Goal: Check status

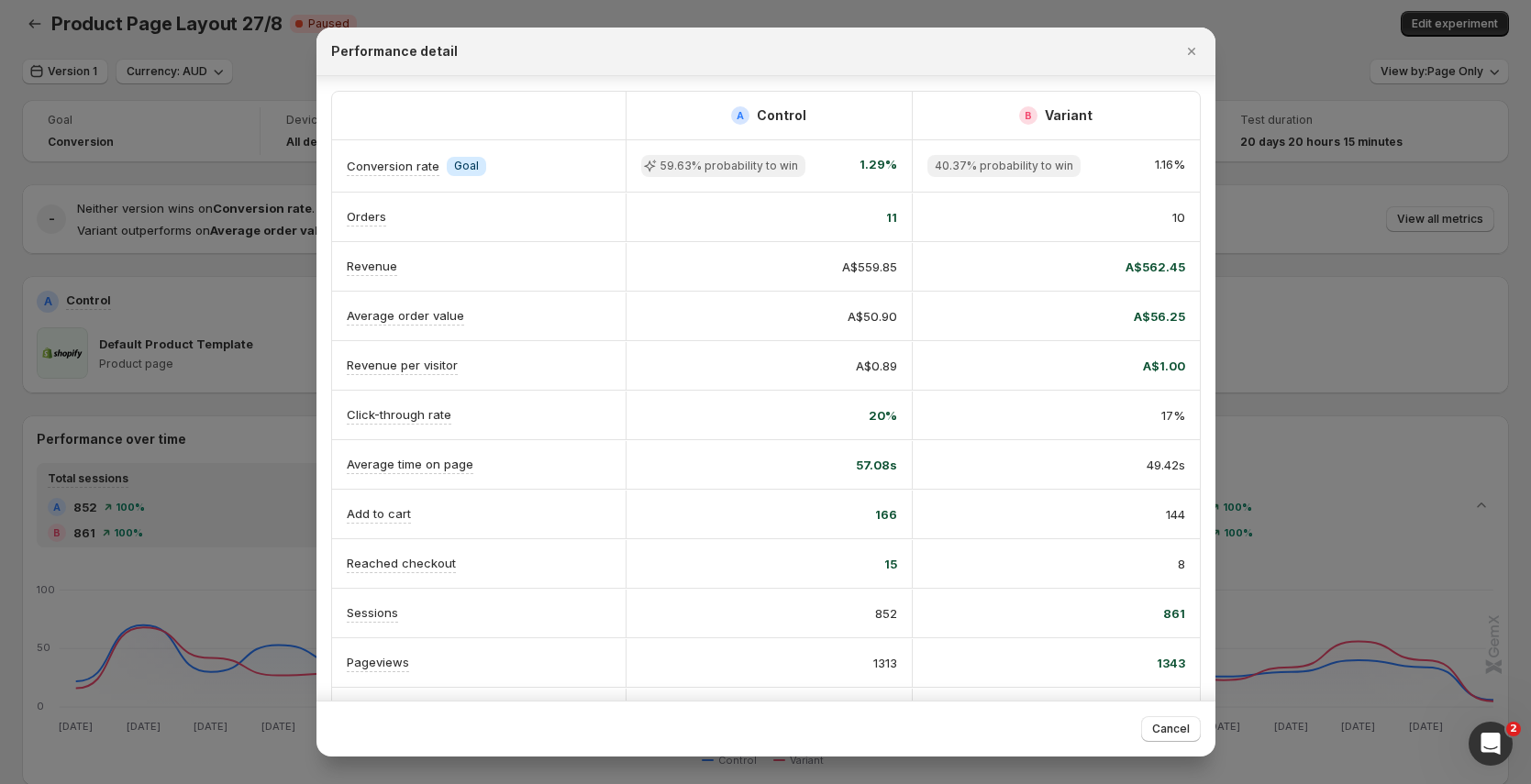
scroll to position [44, 0]
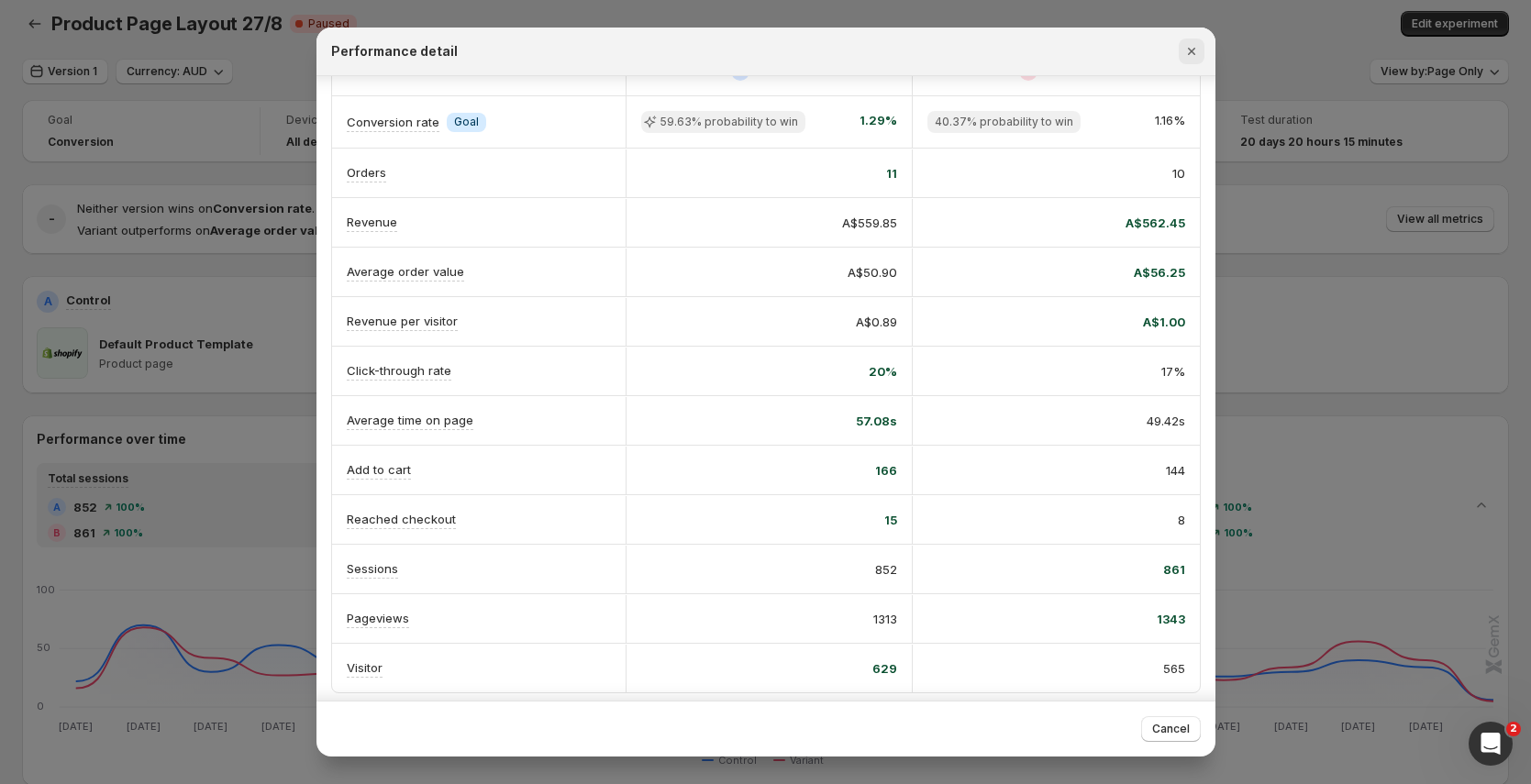
click at [1199, 57] on icon "Close" at bounding box center [1191, 51] width 18 height 18
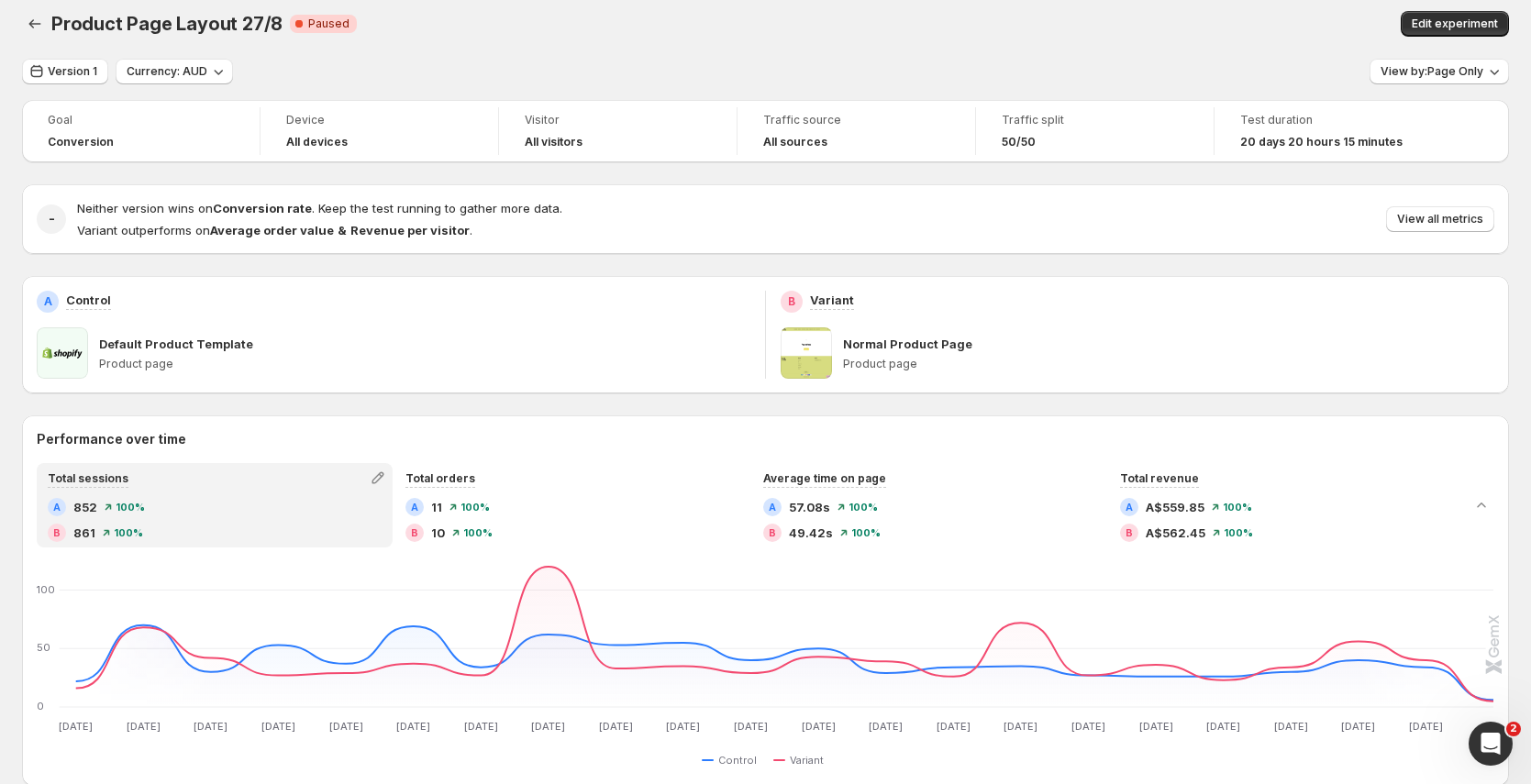
scroll to position [0, 0]
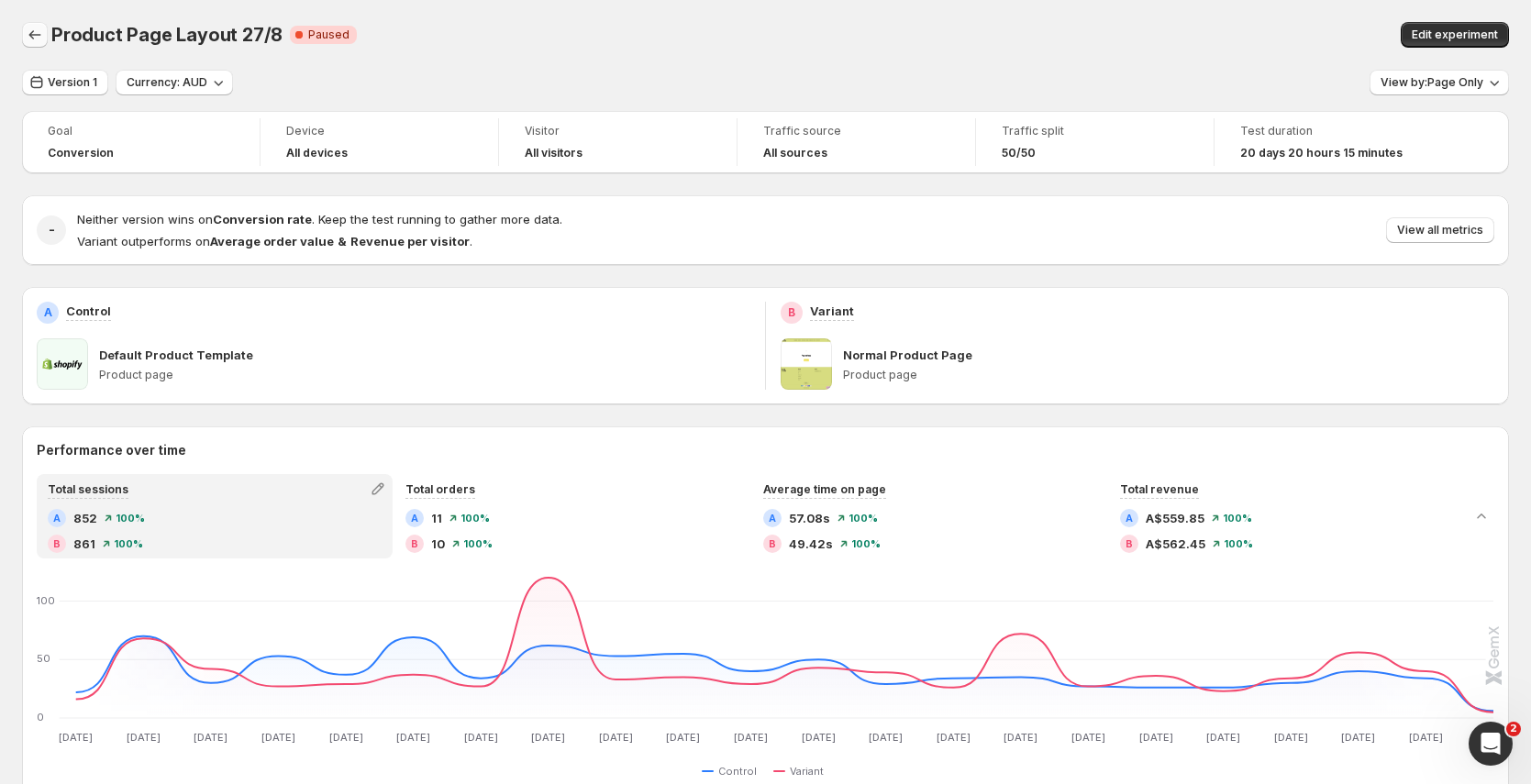
click at [36, 38] on icon "Back" at bounding box center [34, 34] width 18 height 18
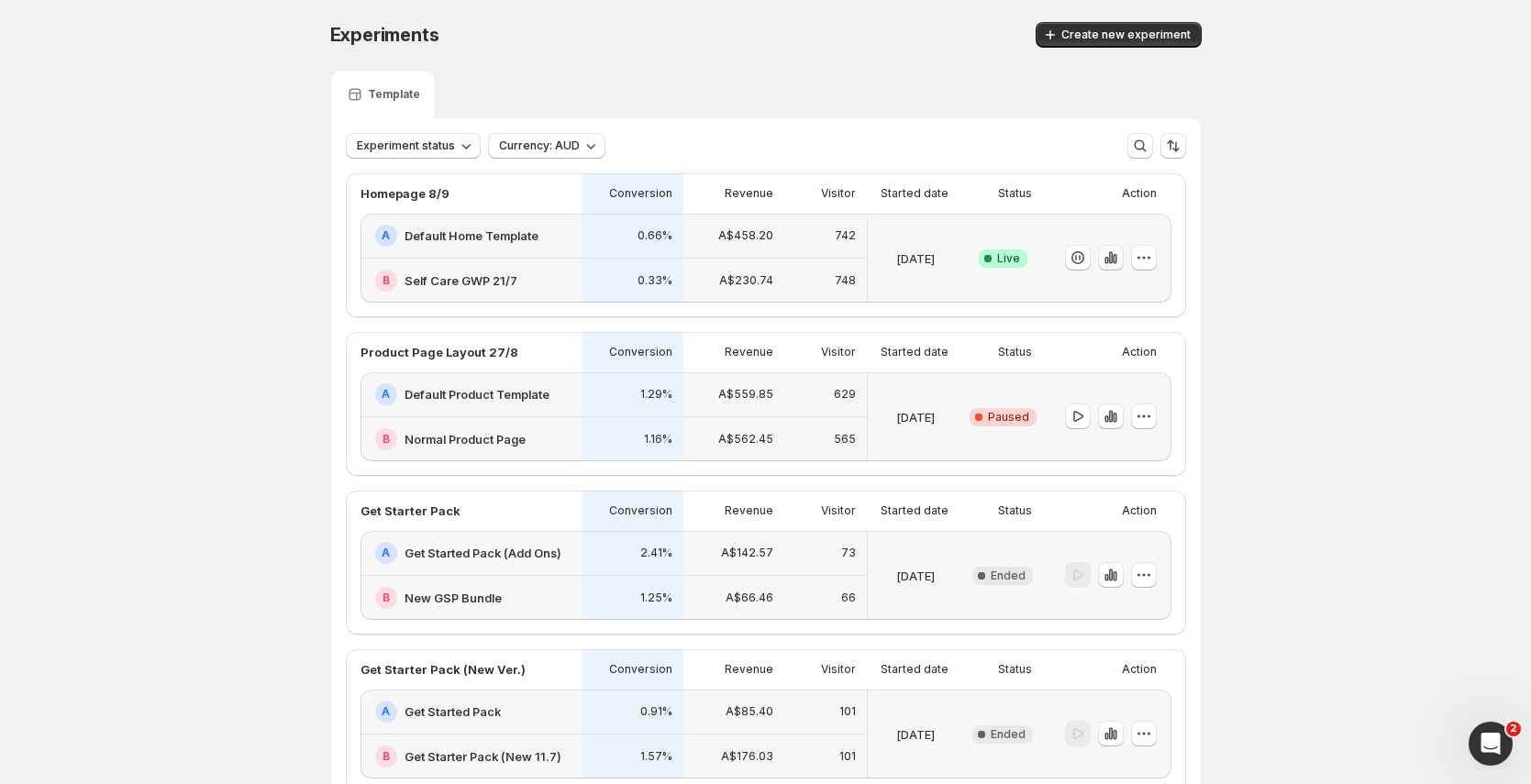
click at [1115, 257] on icon "button" at bounding box center [1110, 257] width 18 height 18
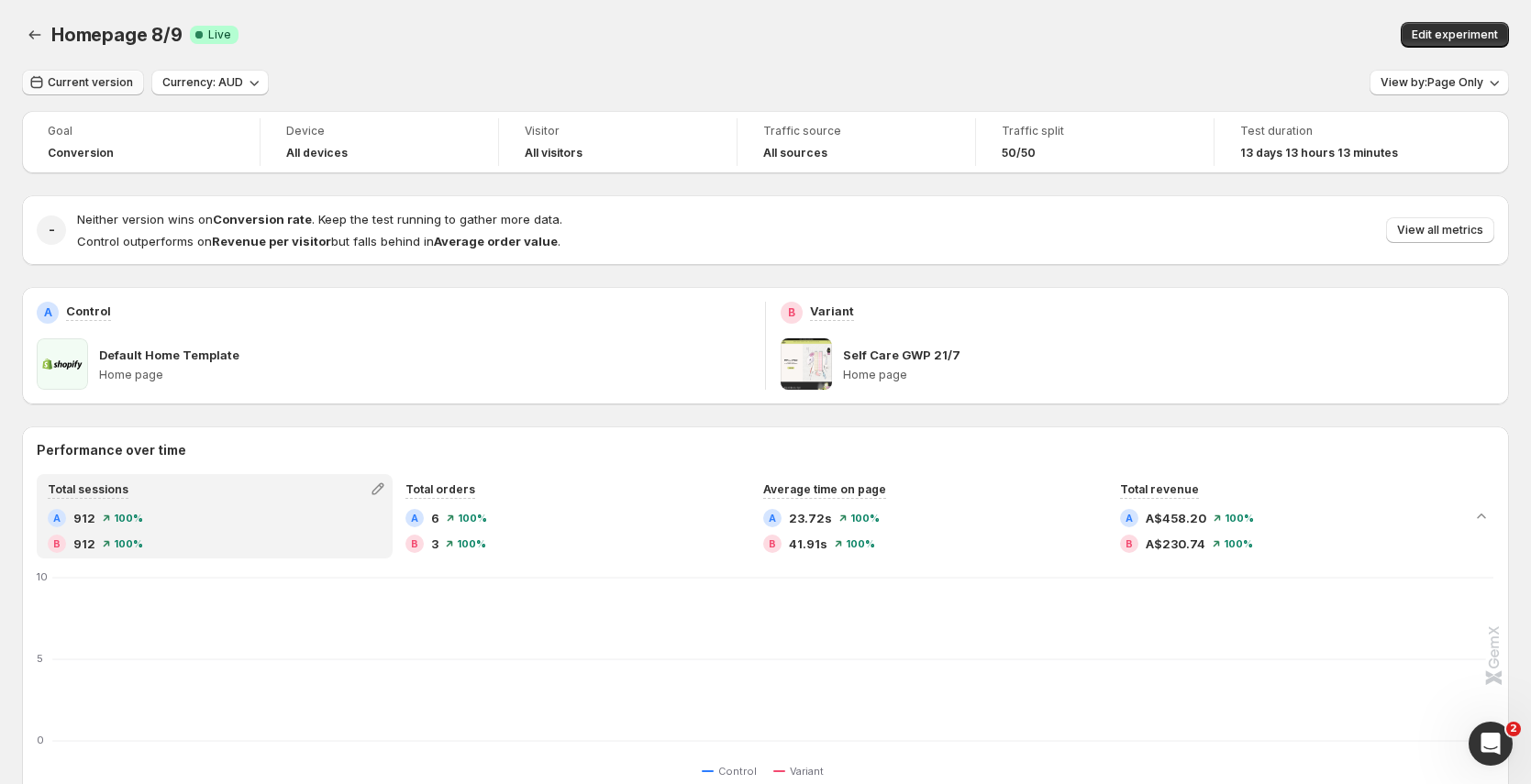
click at [79, 84] on span "Current version" at bounding box center [90, 82] width 85 height 14
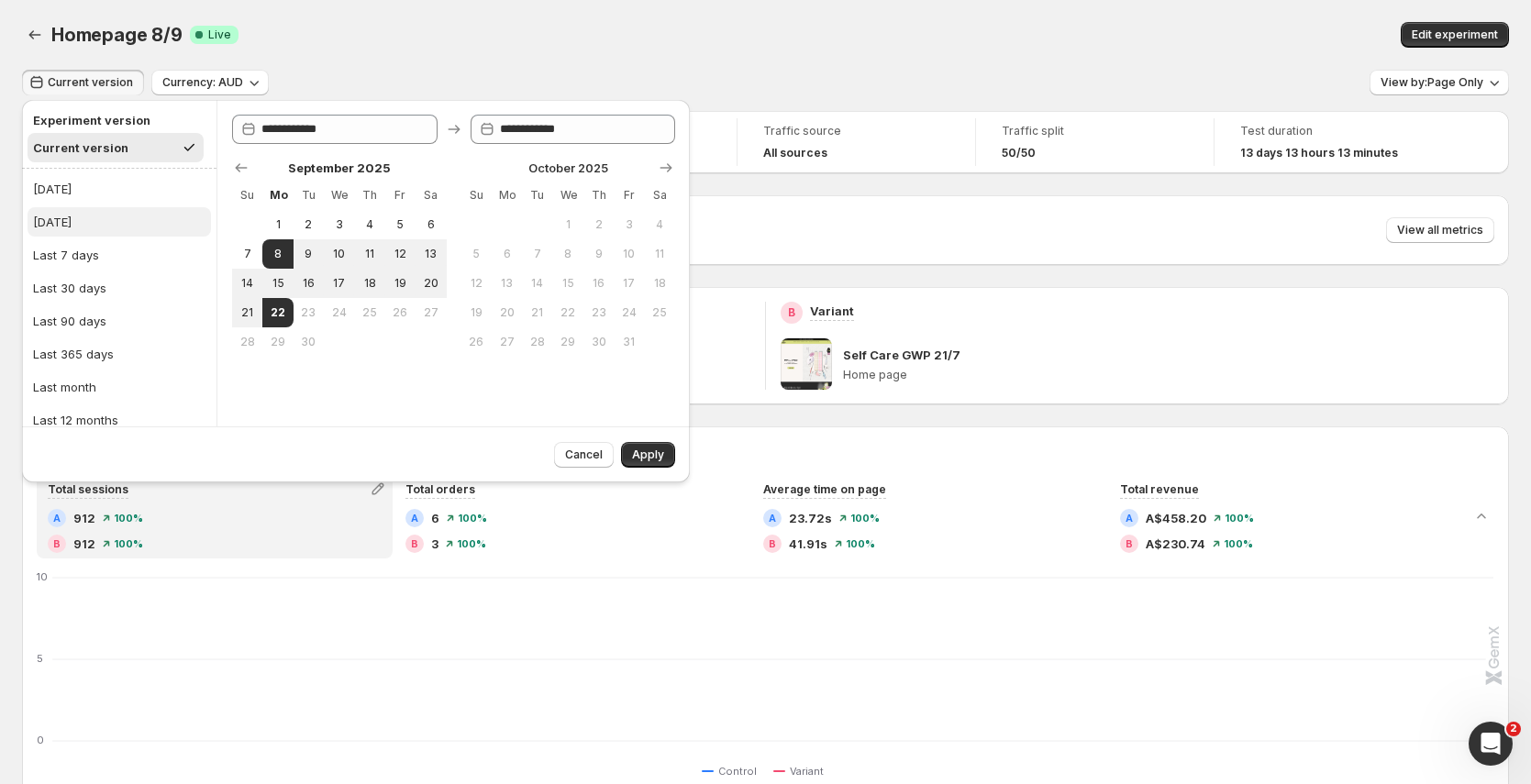
click at [119, 211] on button "Yesterday" at bounding box center [119, 222] width 183 height 30
type input "**********"
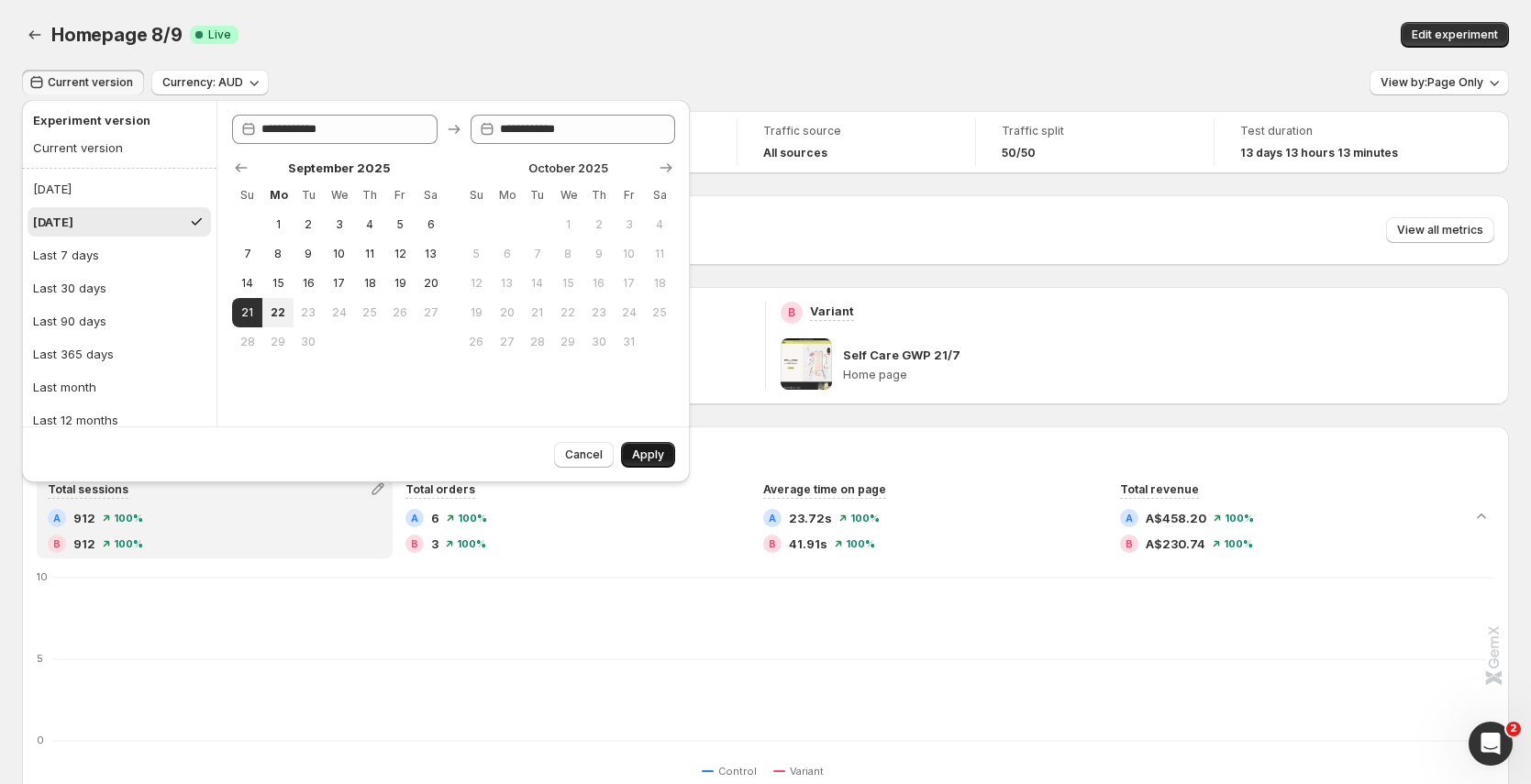
click at [653, 451] on span "Apply" at bounding box center [649, 455] width 32 height 14
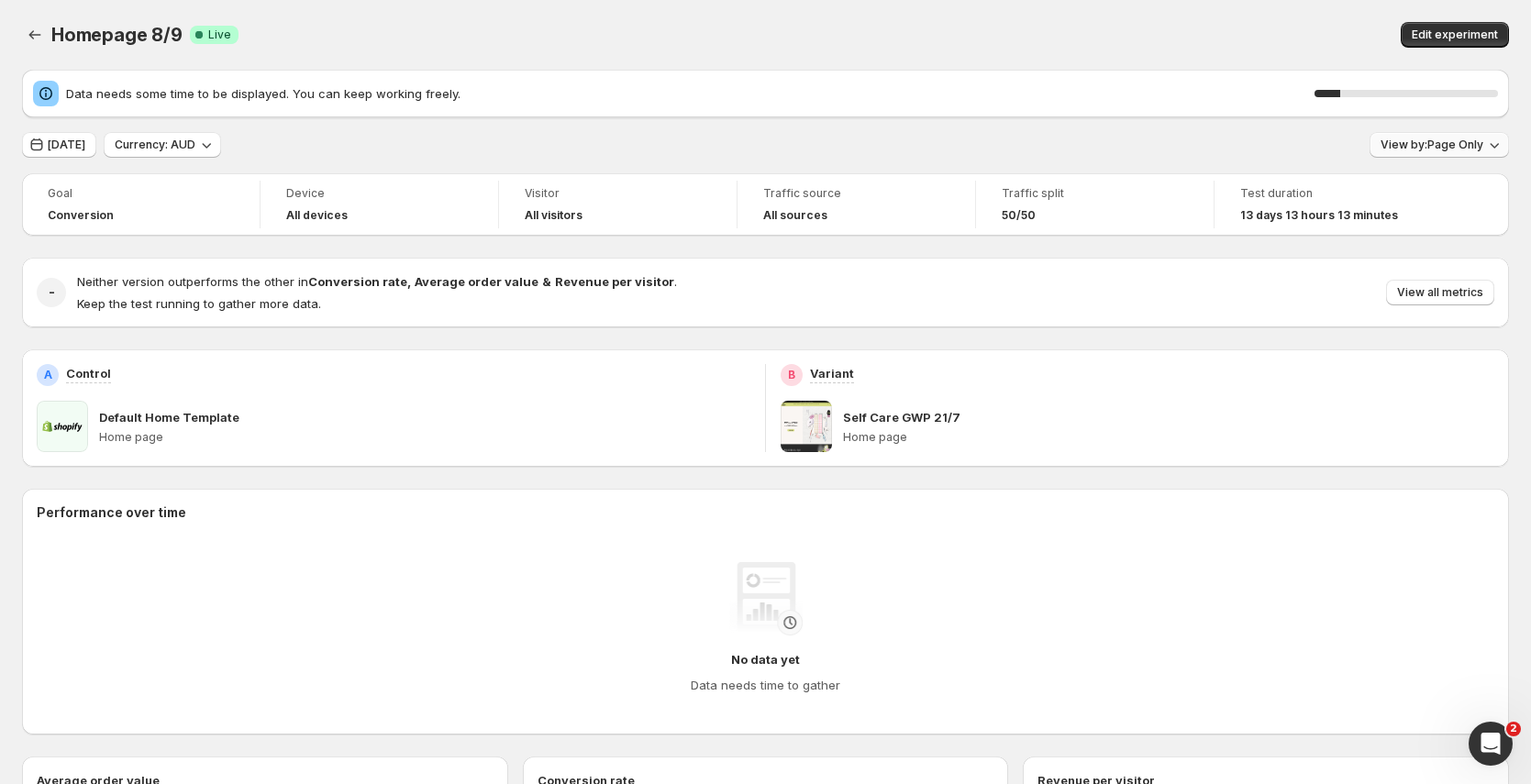
click at [1454, 142] on span "View by: Page Only" at bounding box center [1432, 144] width 103 height 14
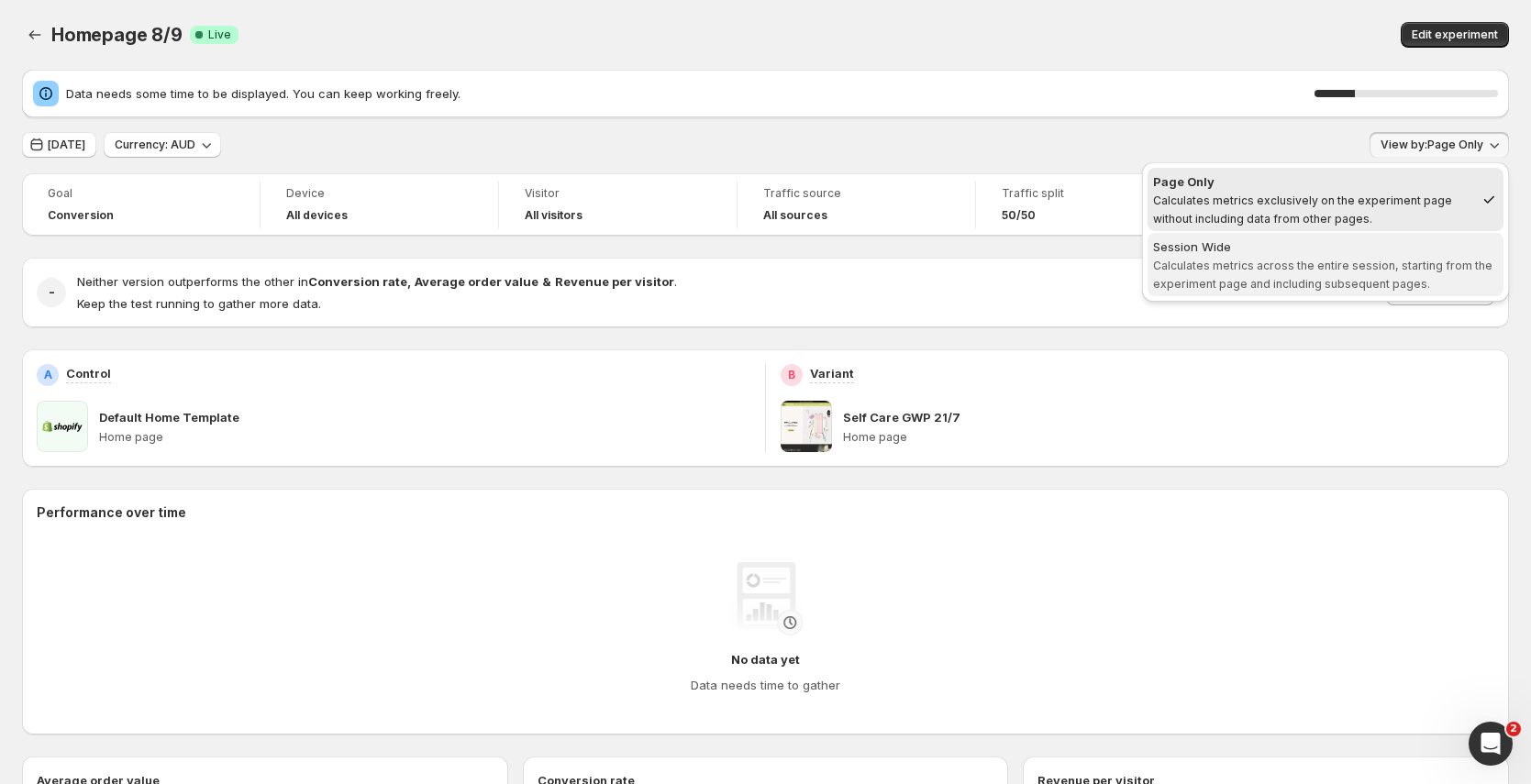
click at [1312, 279] on span "Calculates metrics across the entire session, starting from the experiment page…" at bounding box center [1322, 275] width 339 height 32
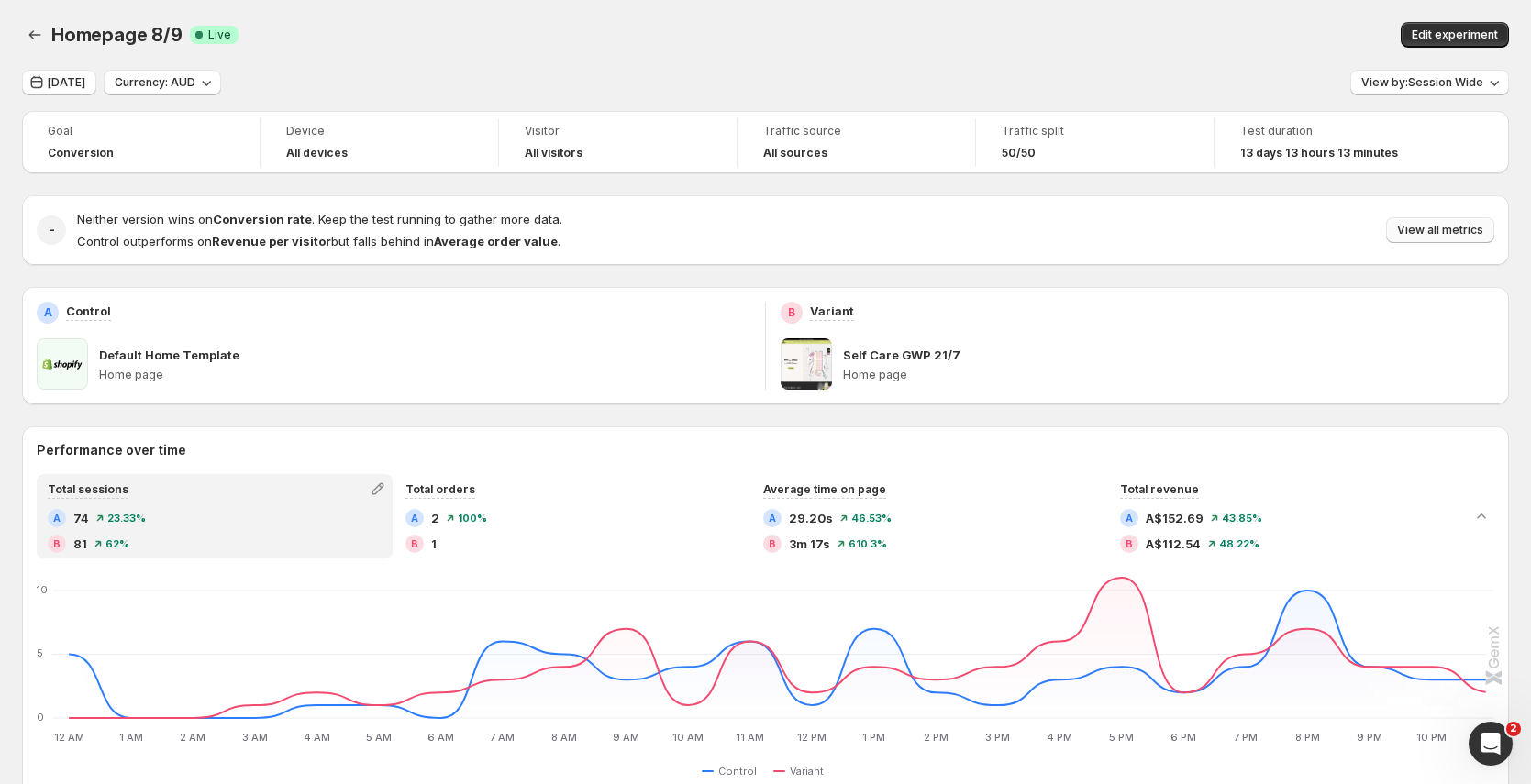
click at [1448, 222] on span "View all metrics" at bounding box center [1440, 229] width 86 height 14
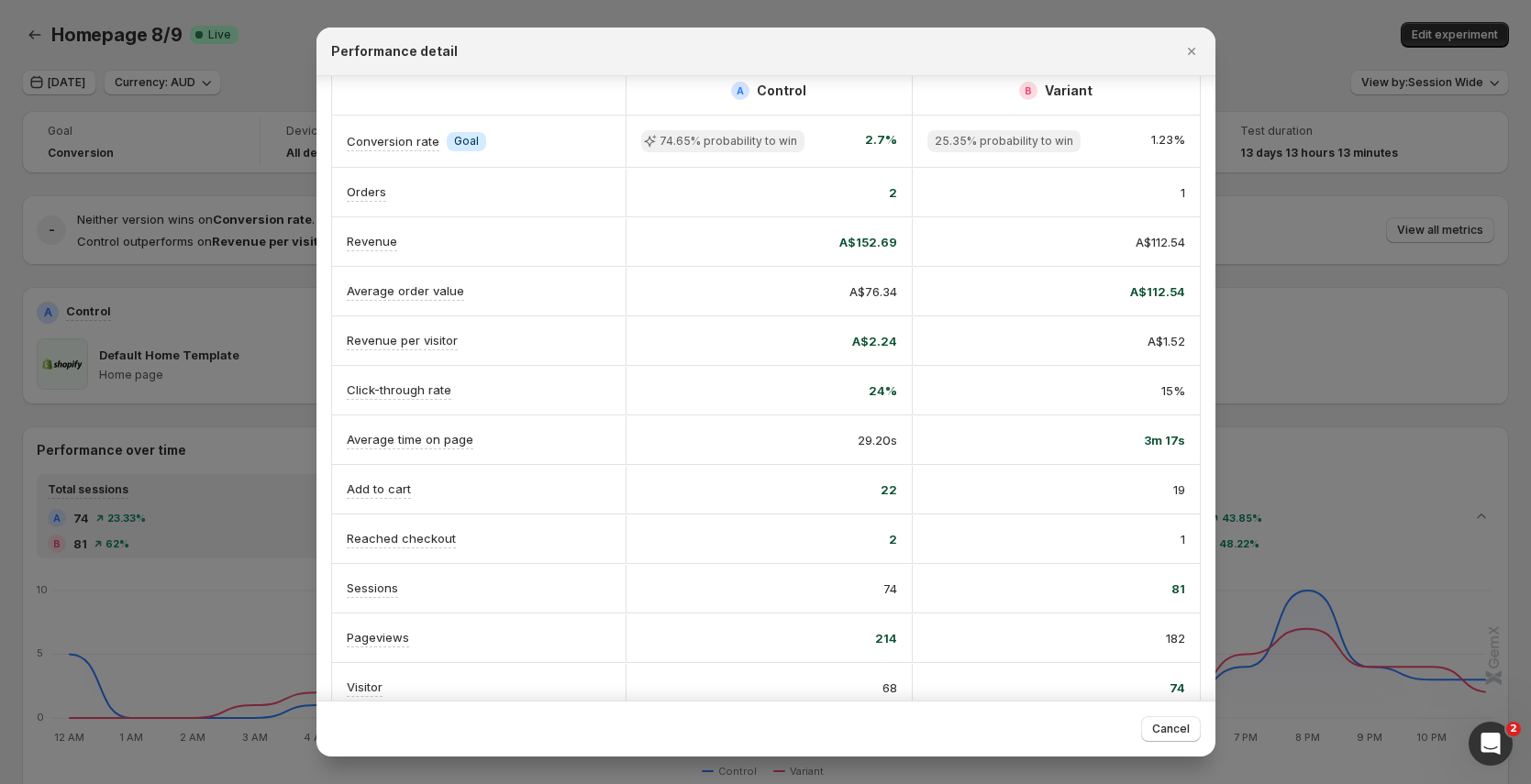
scroll to position [21, 0]
click at [1261, 104] on div at bounding box center [765, 392] width 1531 height 784
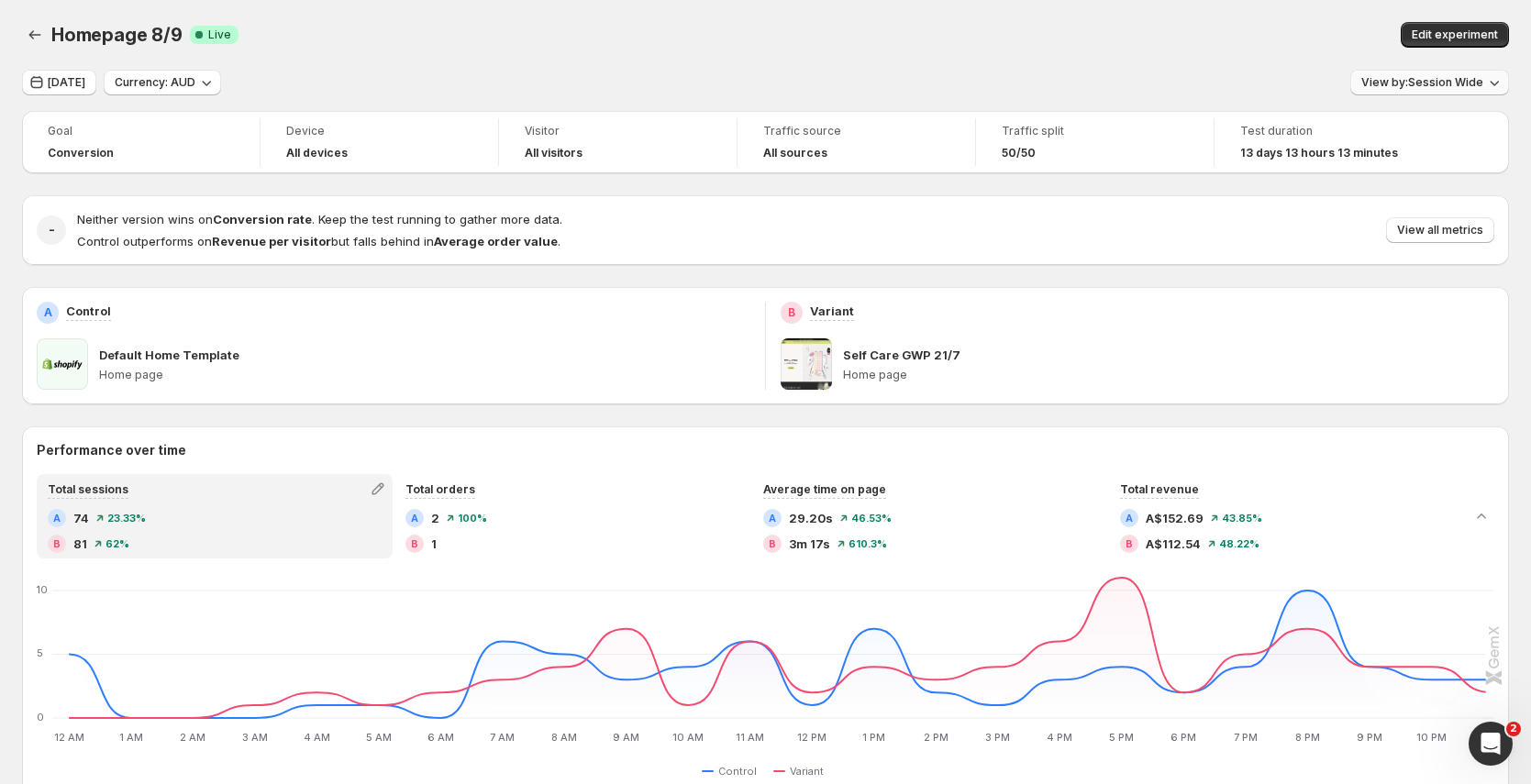
click at [1399, 89] on span "View by: Session Wide" at bounding box center [1422, 82] width 122 height 14
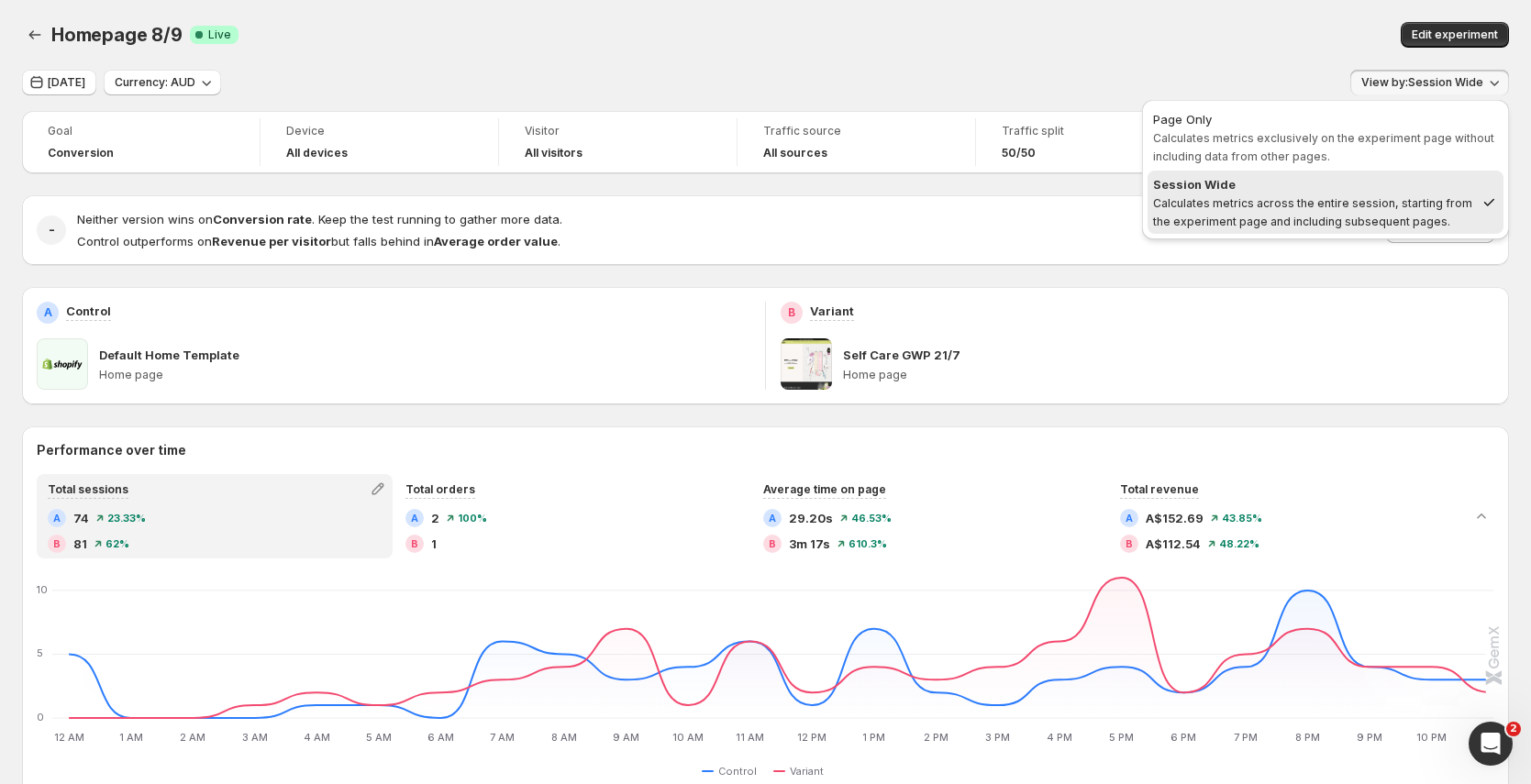
drag, startPoint x: 1107, startPoint y: 64, endPoint x: 935, endPoint y: 62, distance: 172.0
click at [1104, 65] on div "Homepage 8/9. This page is ready Homepage 8/9 Success Complete Live Edit experi…" at bounding box center [765, 34] width 1487 height 70
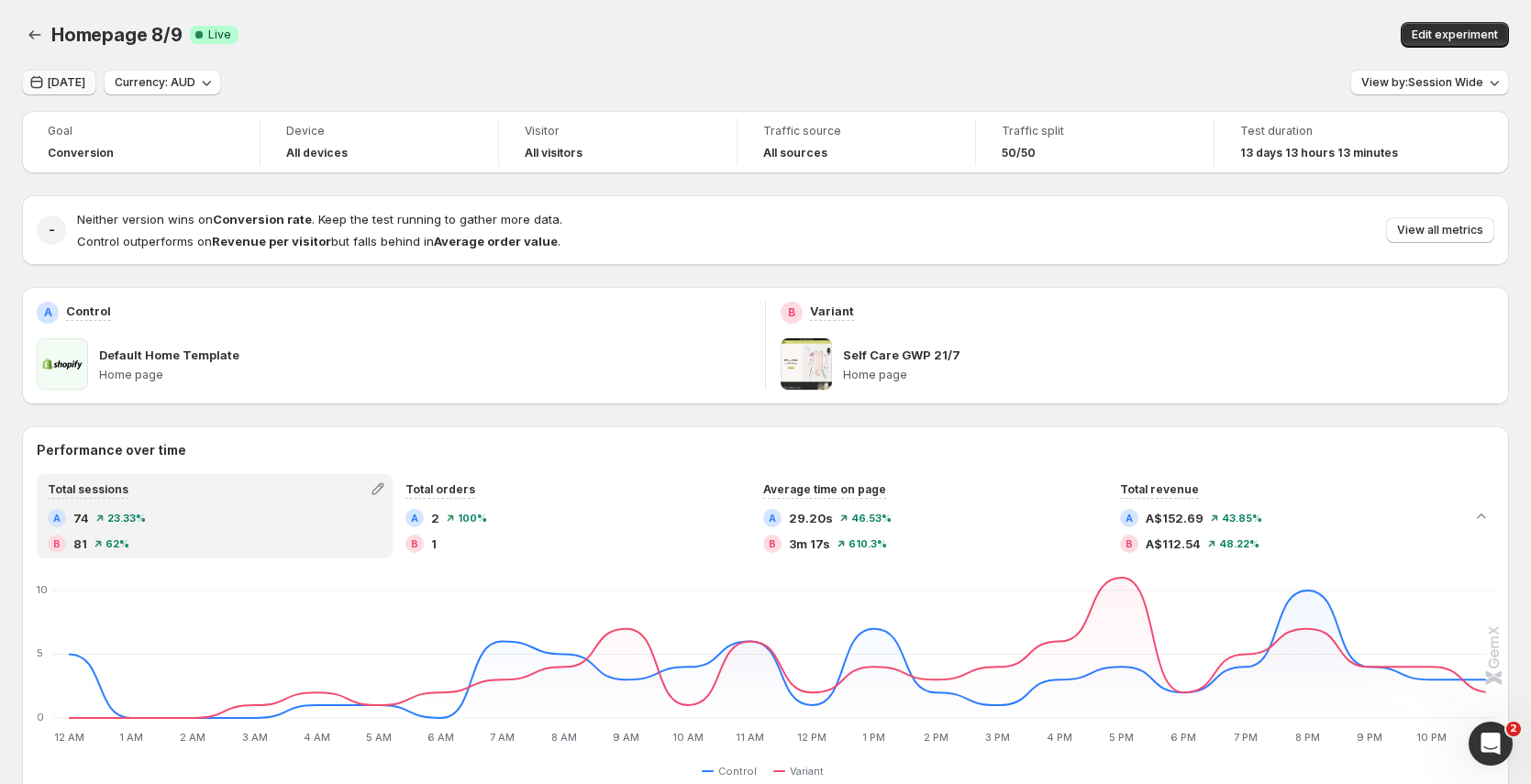
click at [83, 76] on span "Yesterday" at bounding box center [66, 82] width 37 height 14
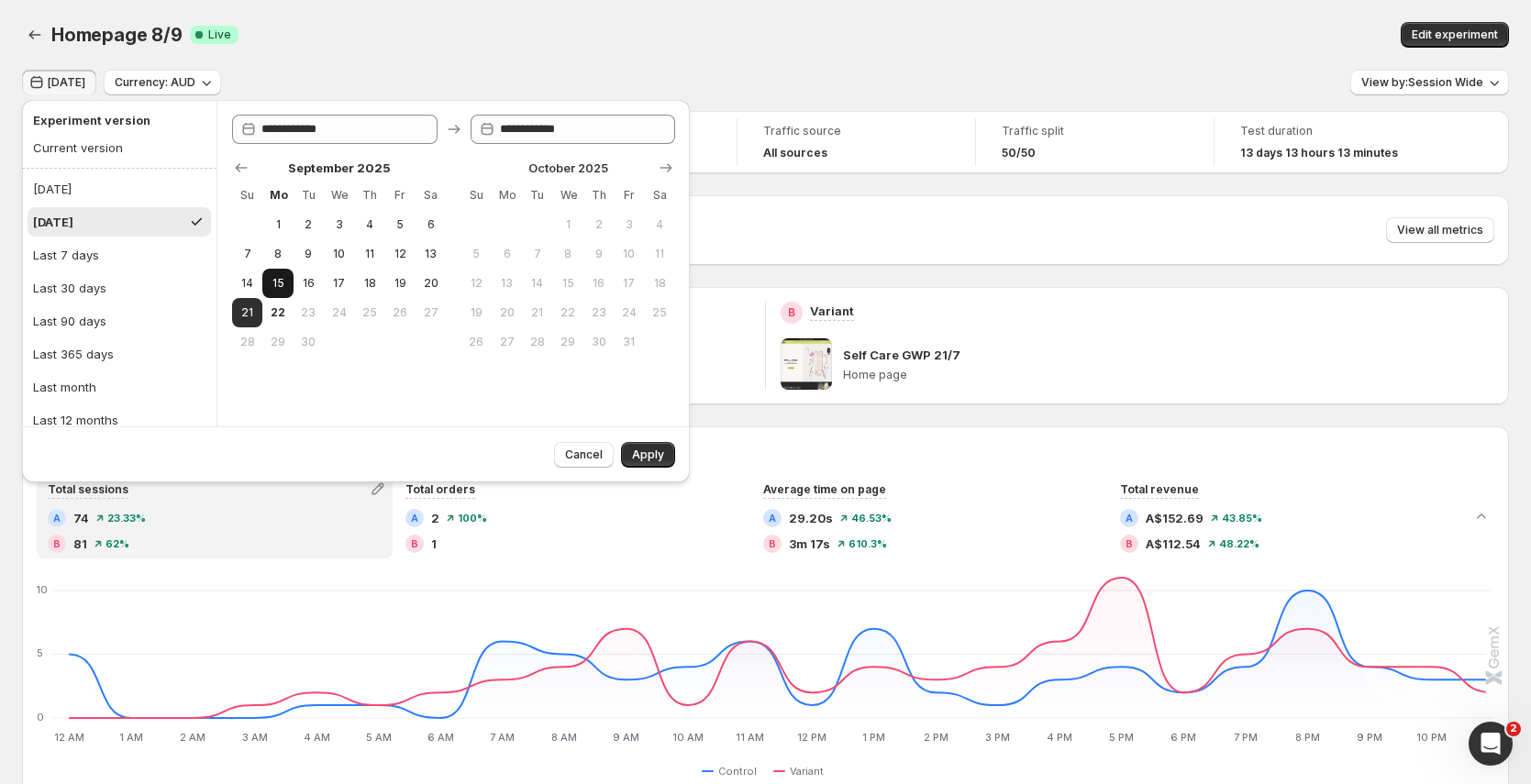
click at [270, 286] on span "15" at bounding box center [277, 283] width 15 height 14
type input "**********"
click at [250, 307] on span "21" at bounding box center [247, 312] width 15 height 14
type input "**********"
click at [649, 446] on button "Apply" at bounding box center [648, 455] width 54 height 26
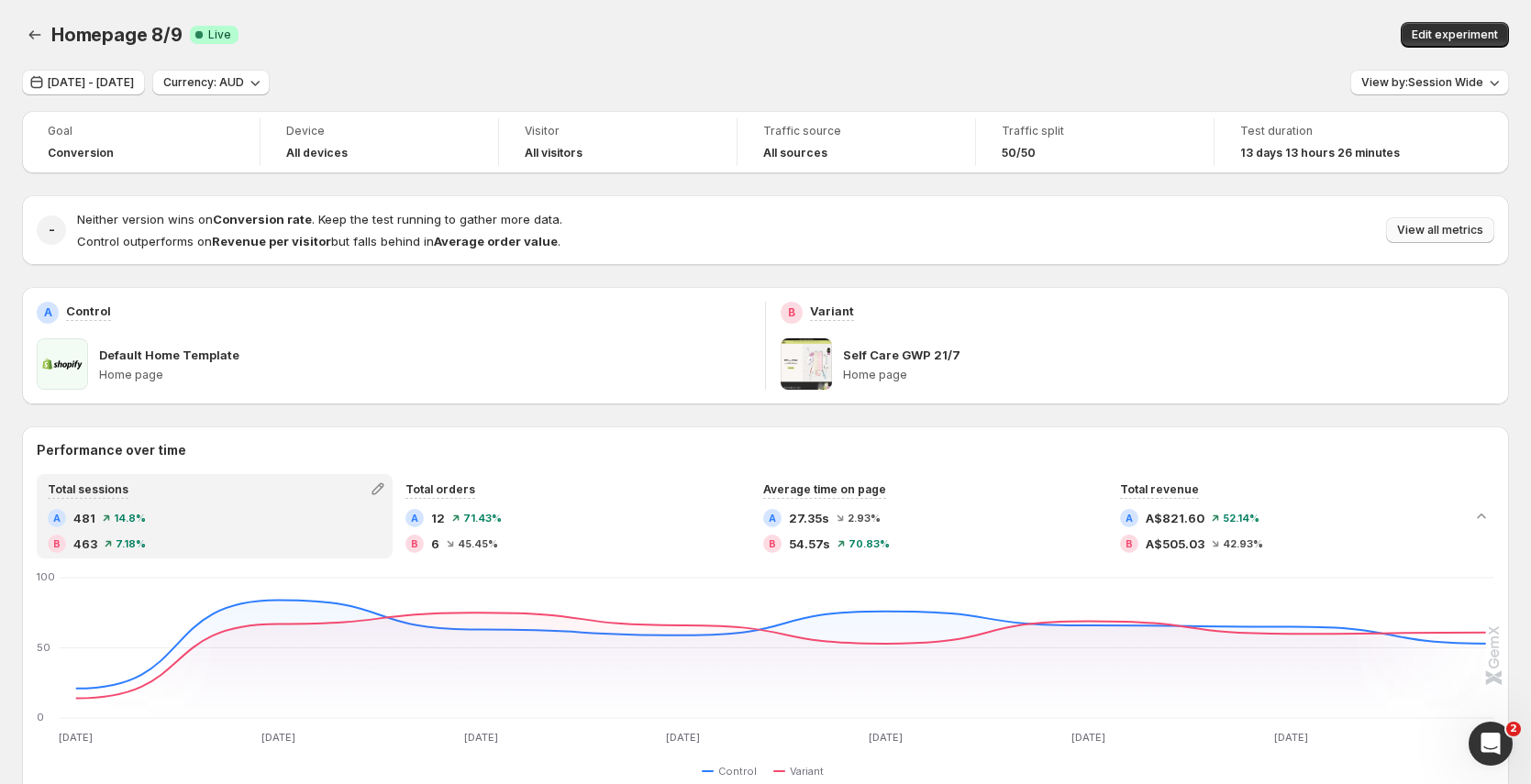
click at [1462, 222] on span "View all metrics" at bounding box center [1440, 229] width 86 height 14
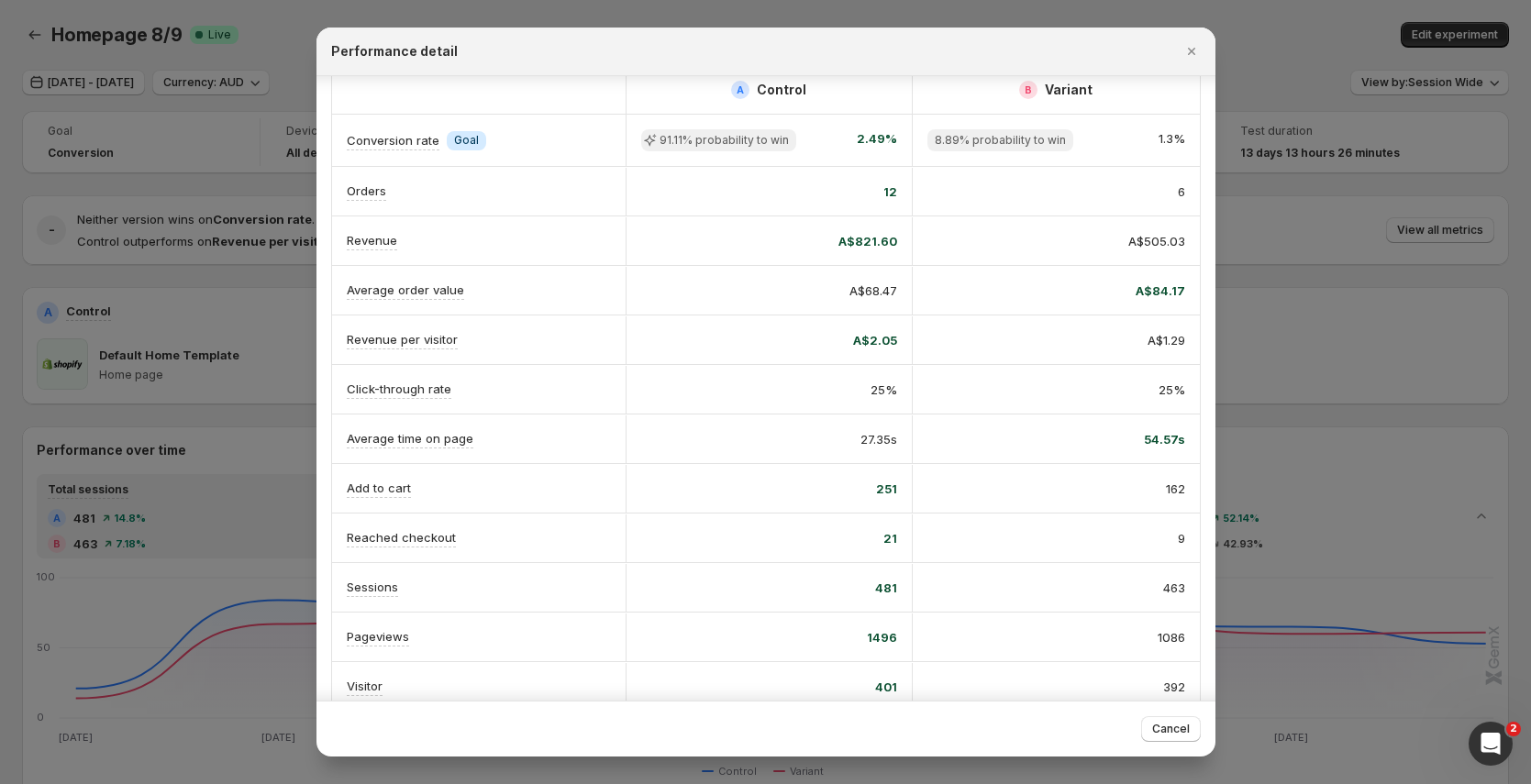
scroll to position [23, 0]
click at [246, 202] on div at bounding box center [765, 392] width 1531 height 784
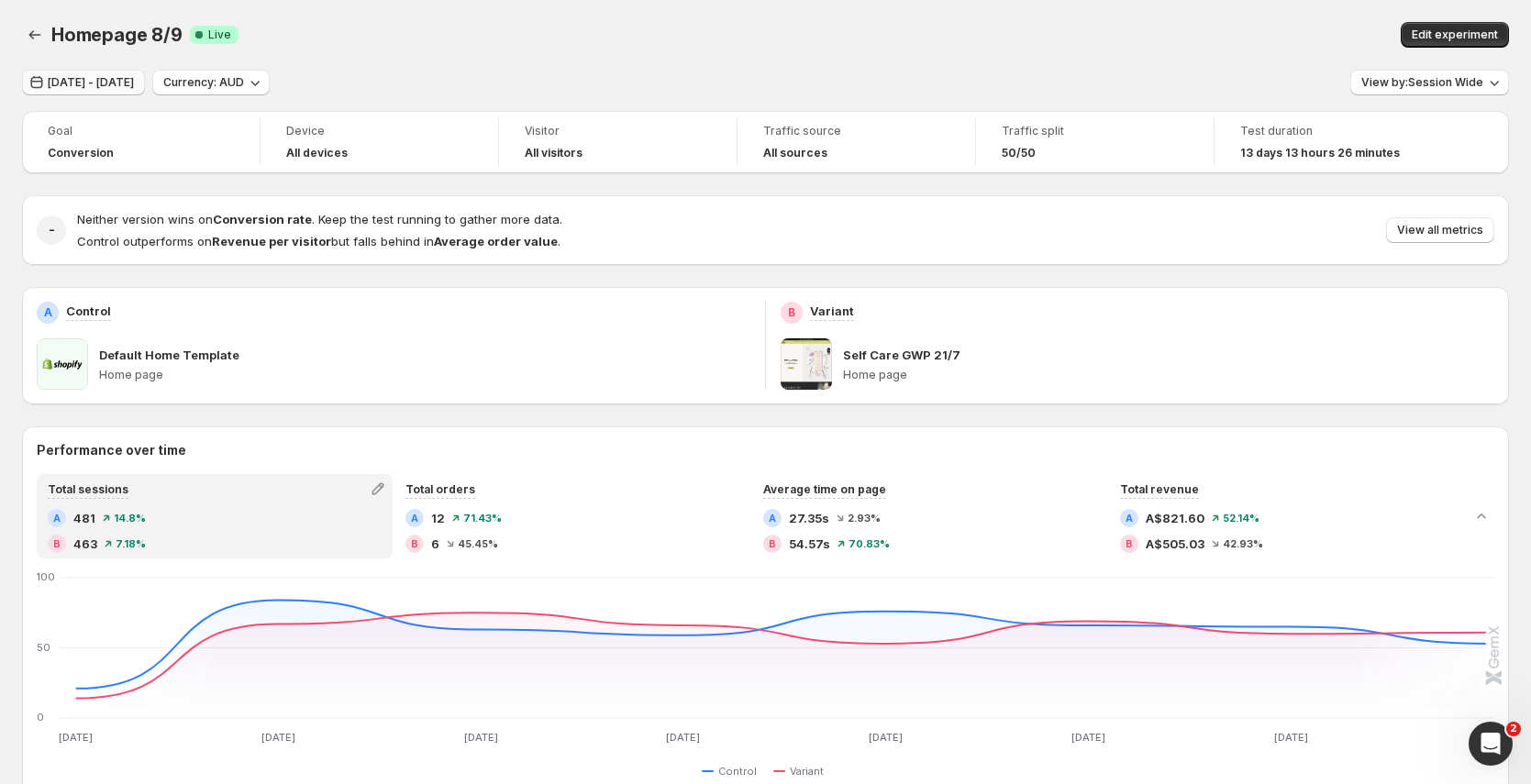
click at [134, 81] on span "Sep 15, 2025 - Sep 21, 2025" at bounding box center [91, 82] width 86 height 14
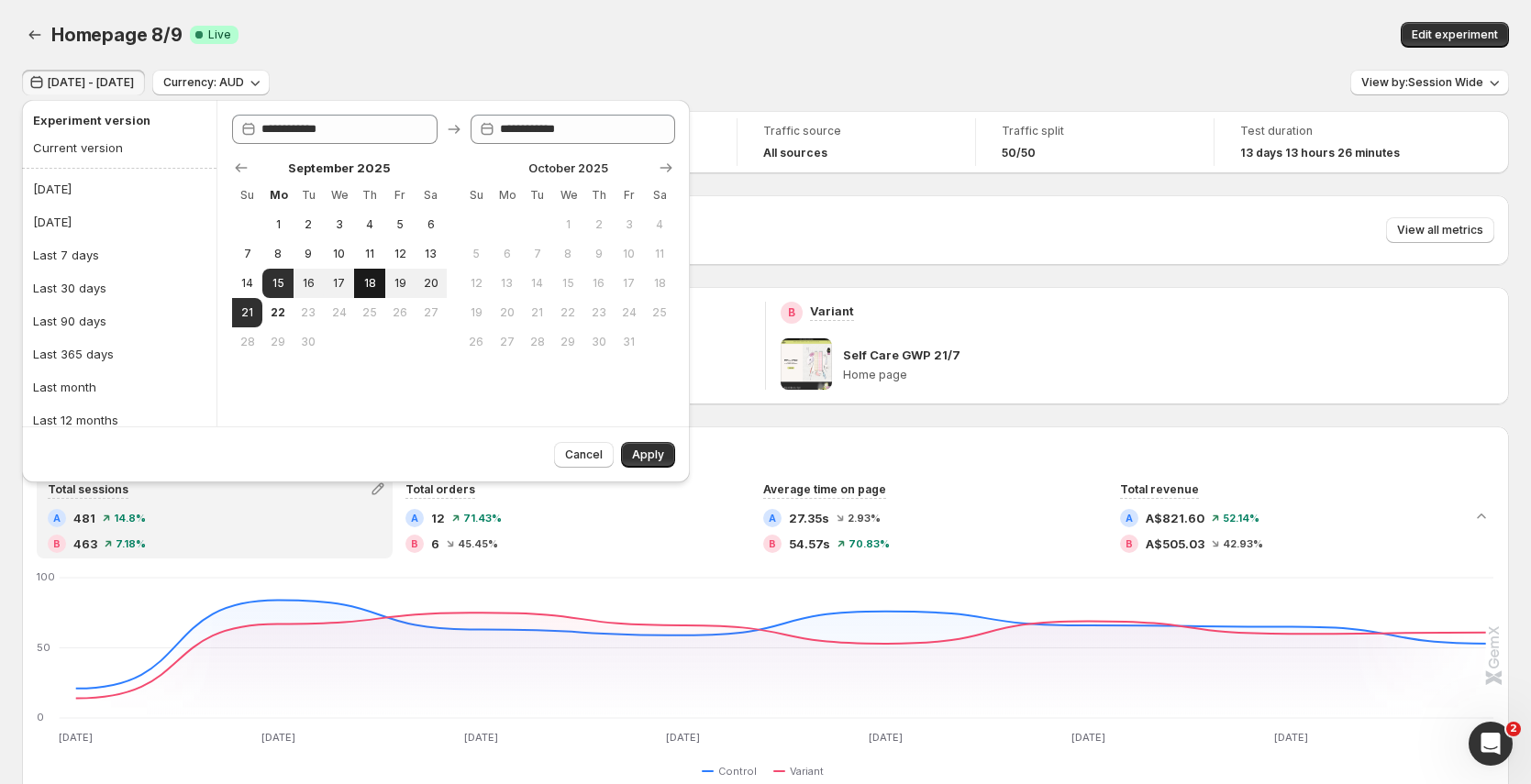
click at [368, 286] on span "18" at bounding box center [369, 283] width 15 height 14
type input "**********"
click at [259, 309] on button "21" at bounding box center [247, 312] width 31 height 30
type input "**********"
click at [645, 453] on span "Apply" at bounding box center [649, 455] width 32 height 14
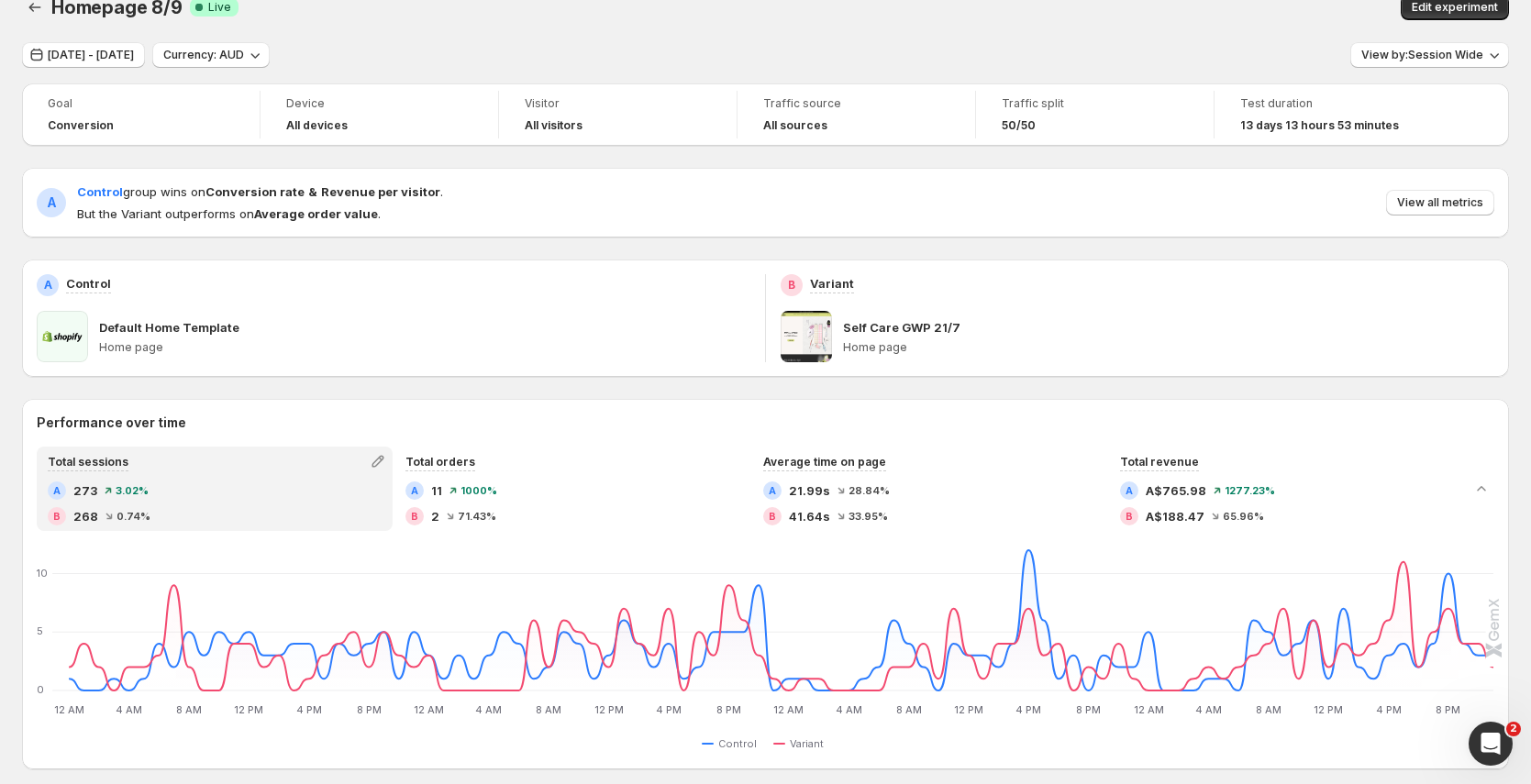
scroll to position [24, 0]
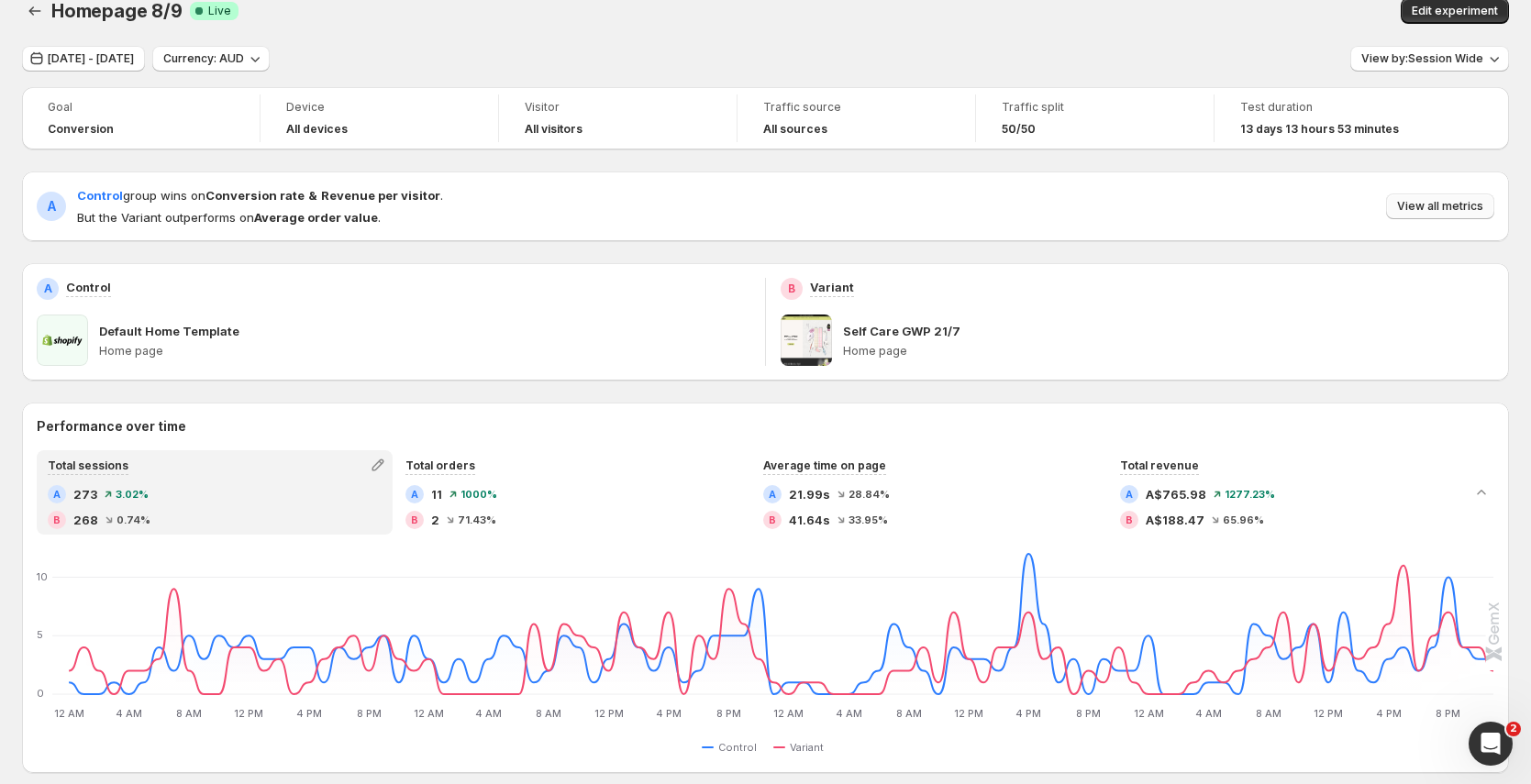
click at [1473, 210] on span "View all metrics" at bounding box center [1440, 205] width 86 height 14
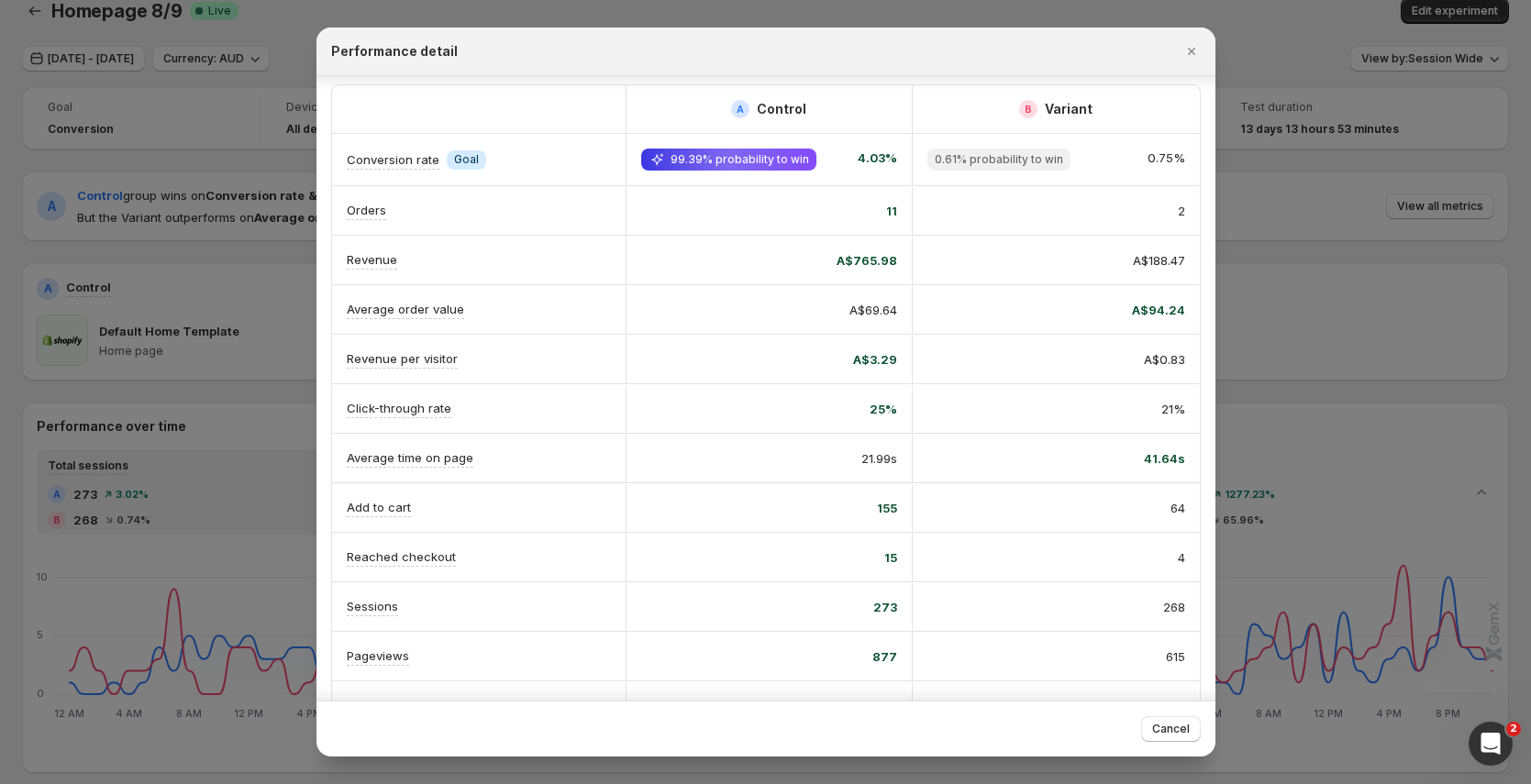
scroll to position [8, 0]
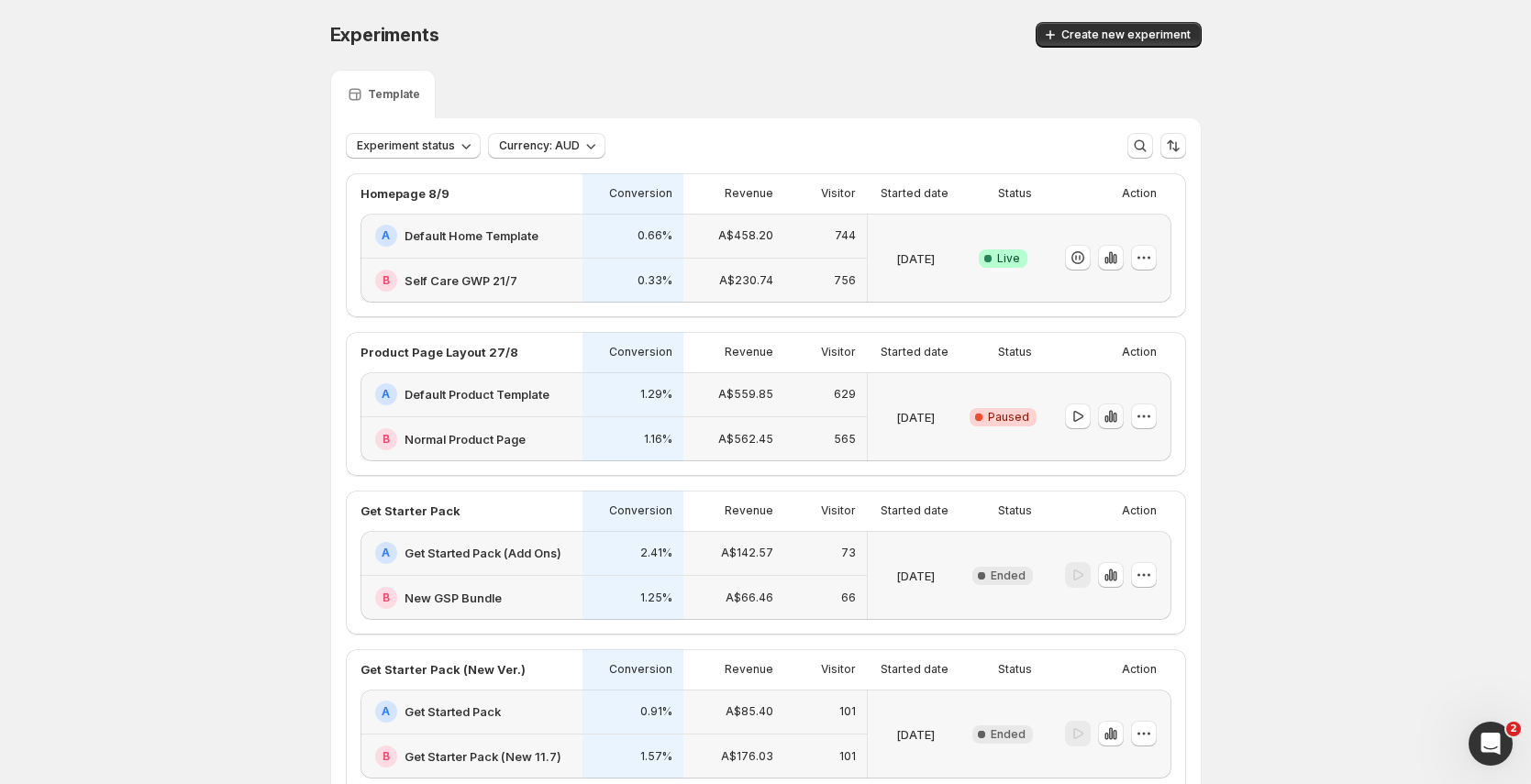
click at [1112, 413] on icon "button" at bounding box center [1110, 416] width 4 height 11
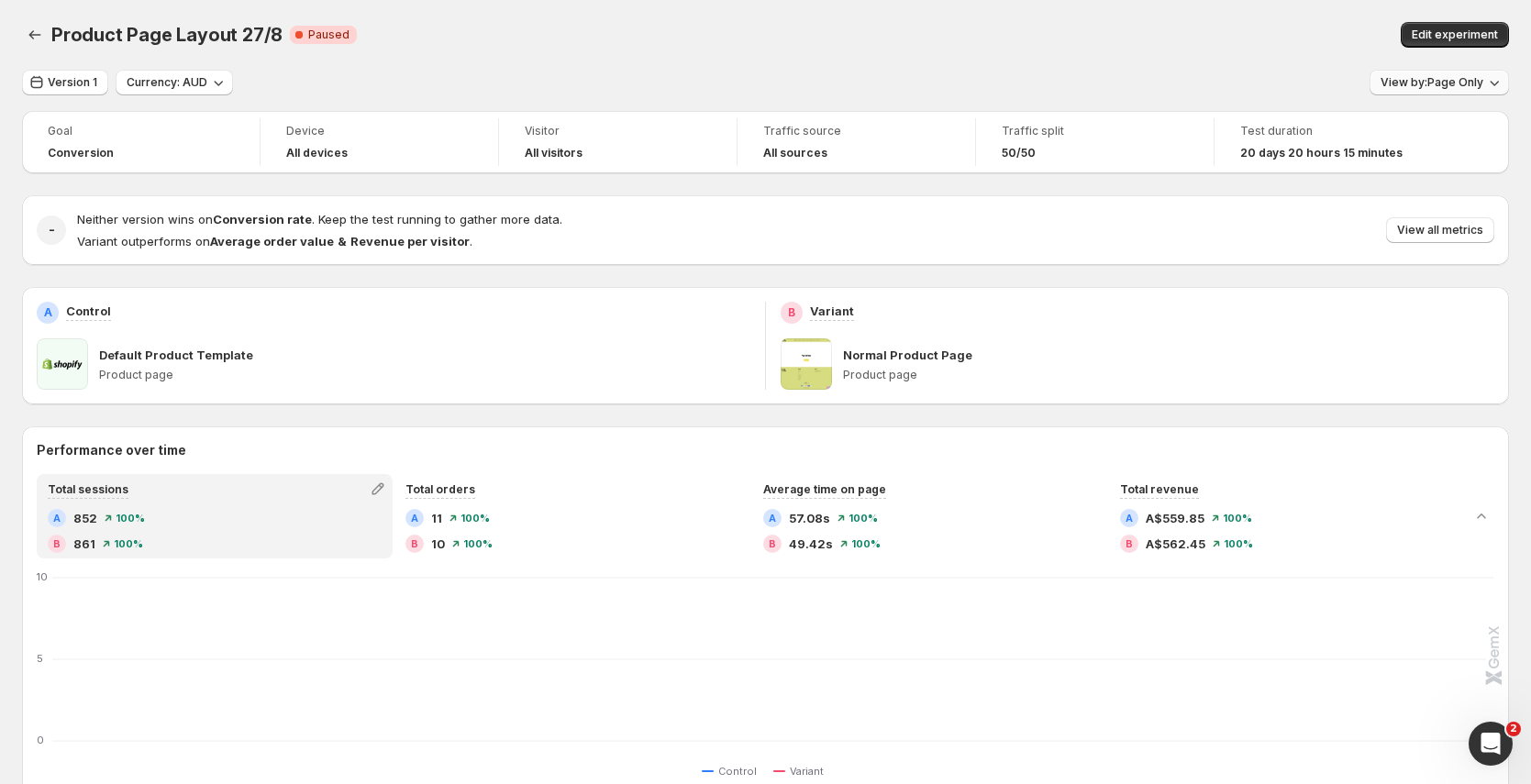
click at [1459, 82] on span "View by: Page Only" at bounding box center [1432, 82] width 103 height 14
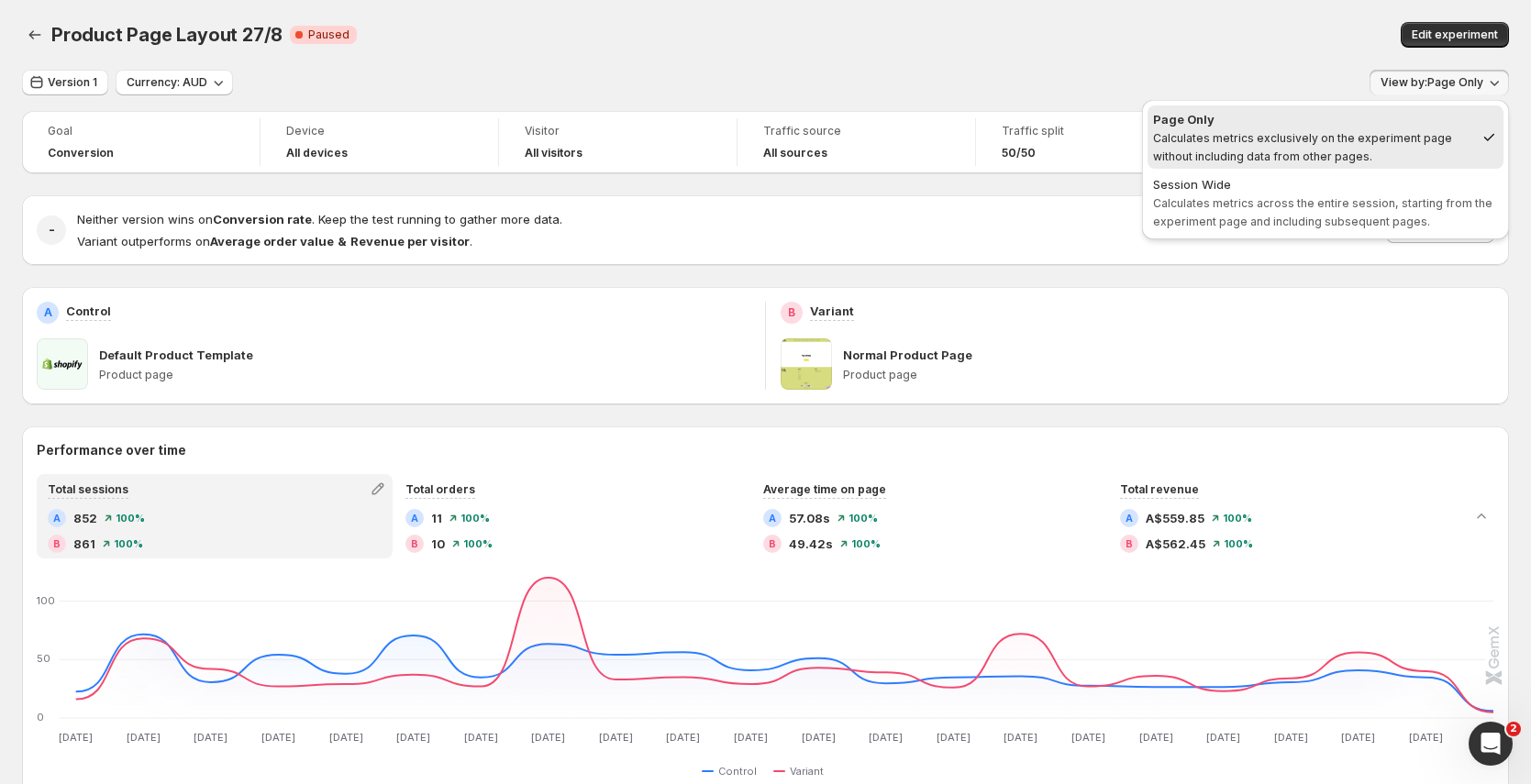
click at [1056, 74] on div "Version 1 Currency: AUD View by: Page Only" at bounding box center [765, 83] width 1487 height 27
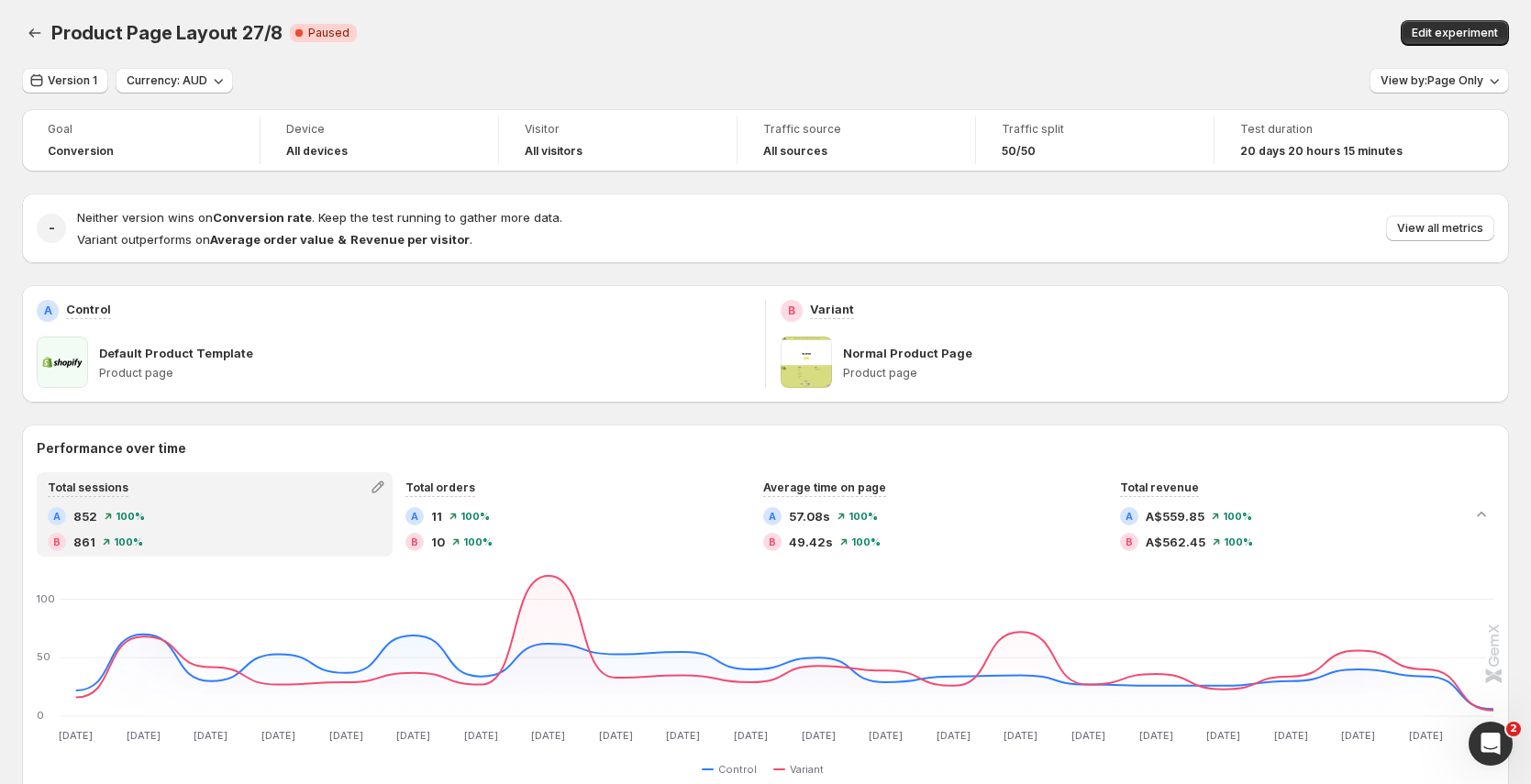
scroll to position [4, 0]
click at [1475, 231] on span "View all metrics" at bounding box center [1440, 226] width 86 height 14
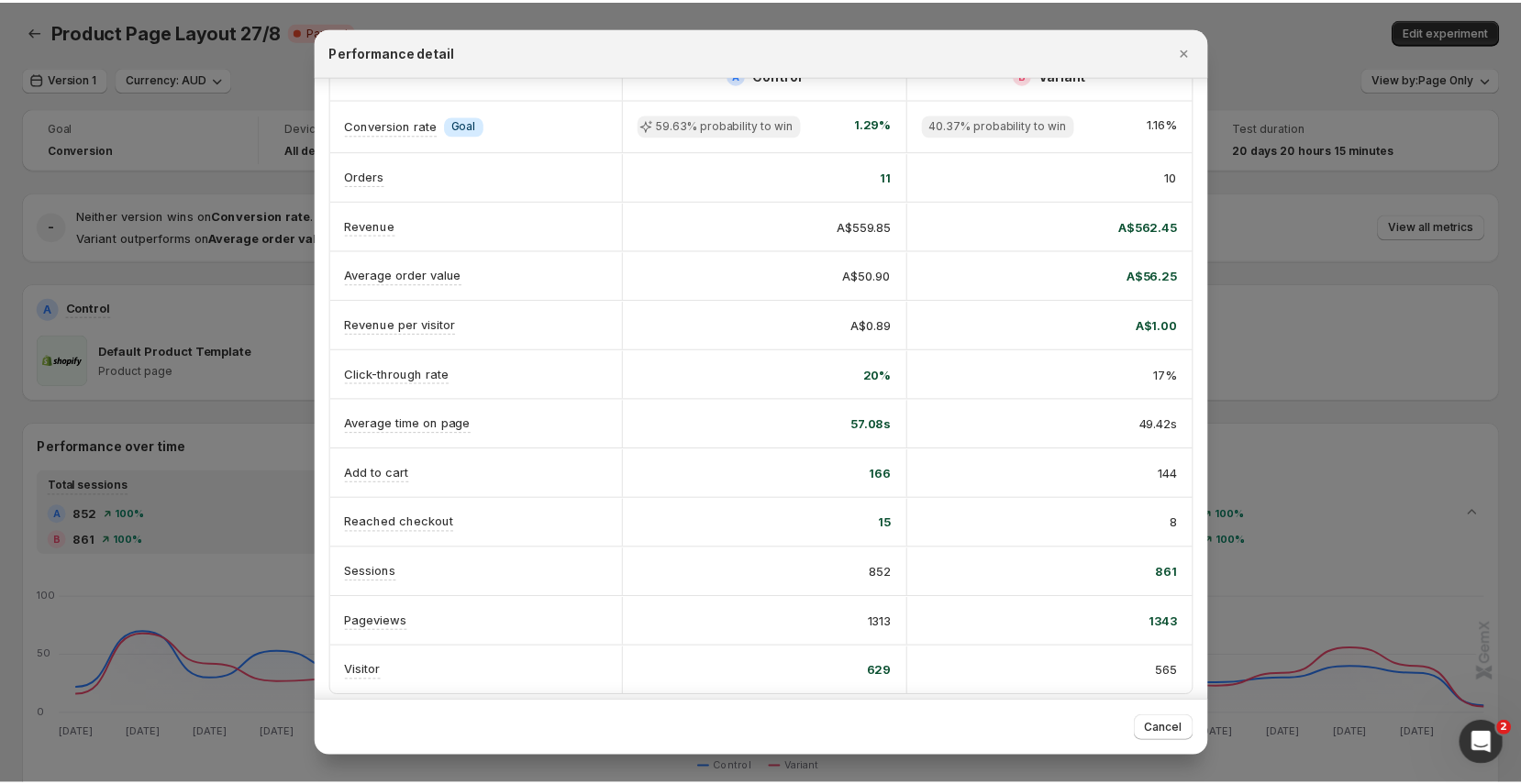
scroll to position [43, 0]
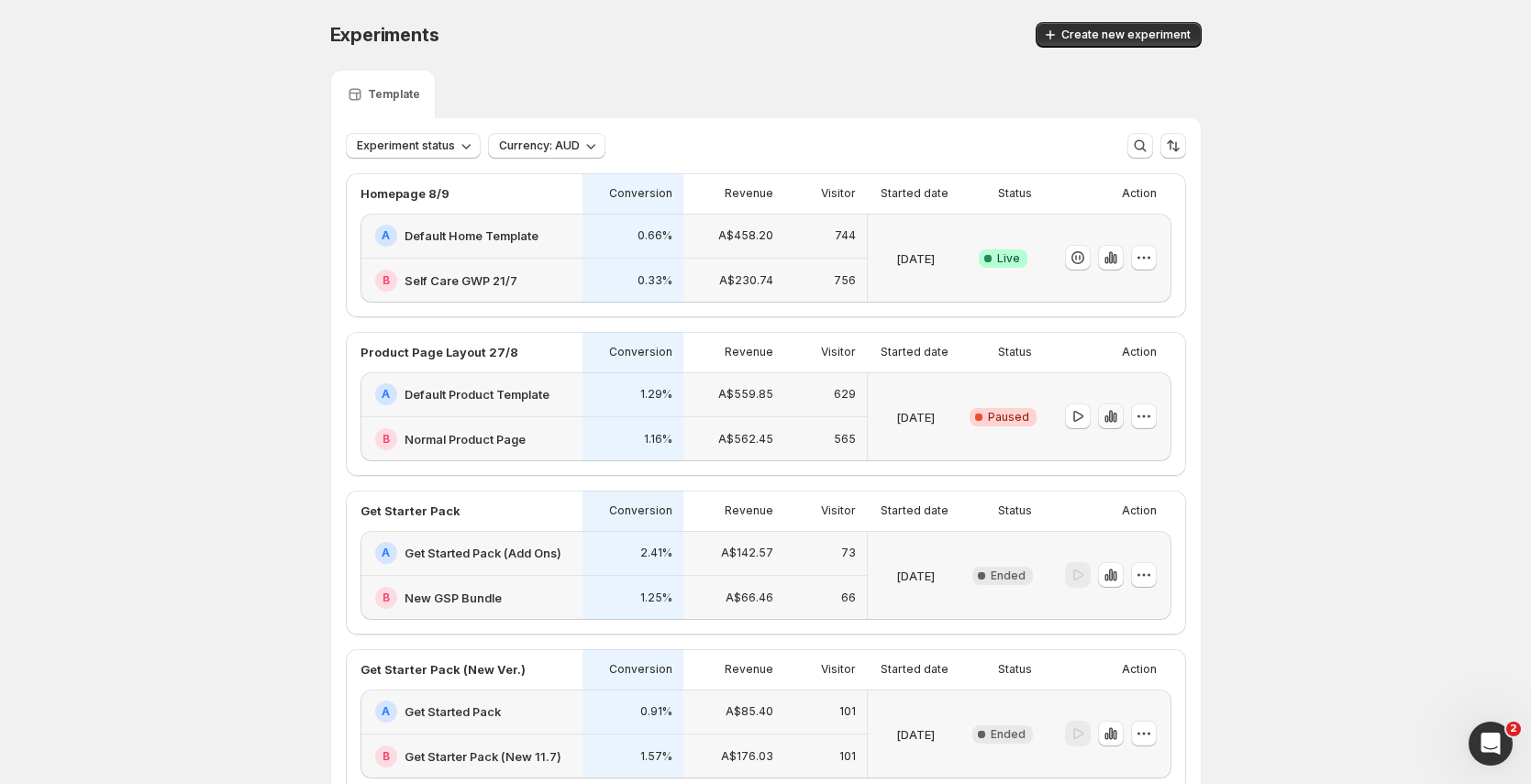
click at [1120, 411] on icon "button" at bounding box center [1110, 415] width 18 height 18
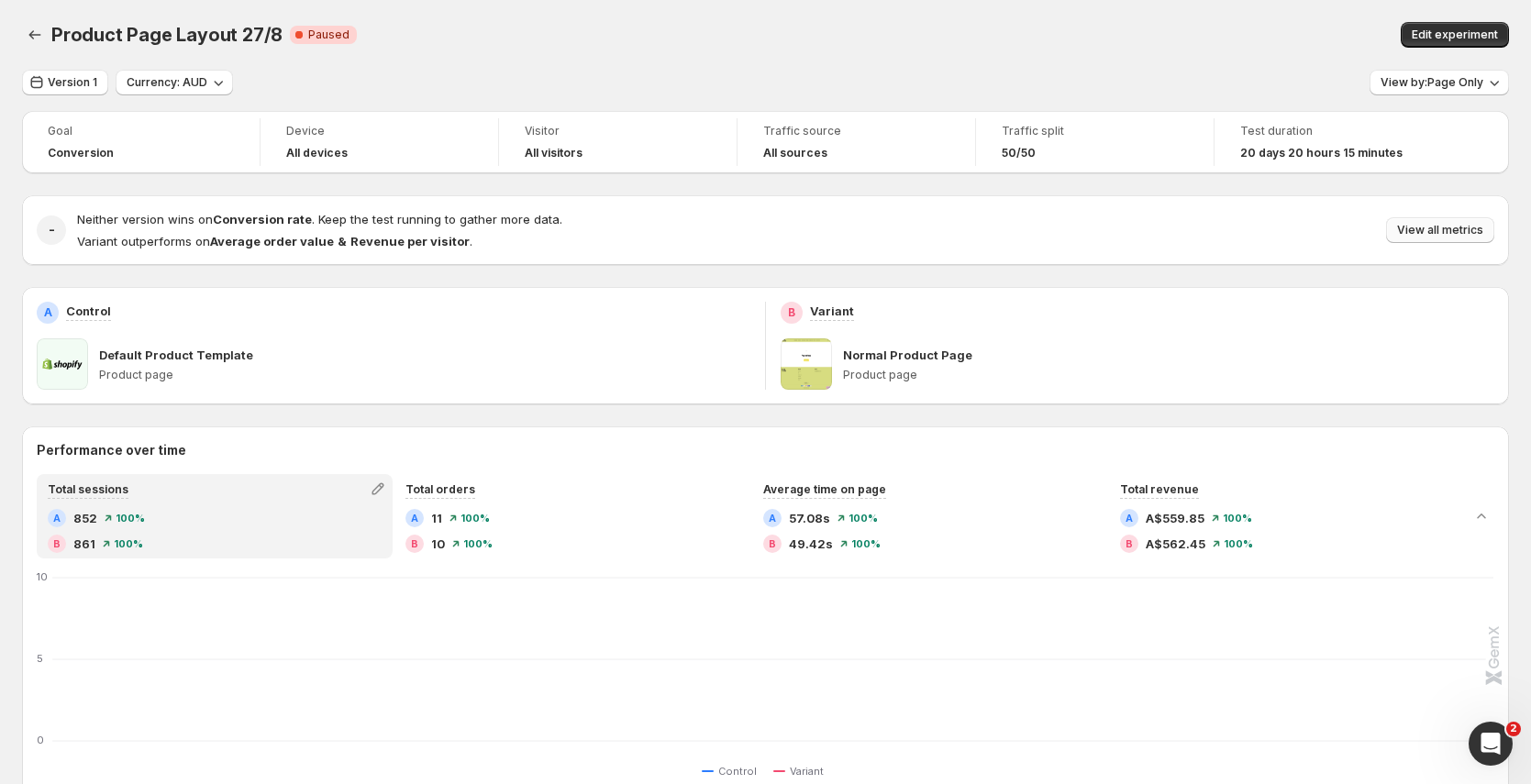
click at [1460, 239] on button "View all metrics" at bounding box center [1439, 230] width 108 height 26
